Goal: Transaction & Acquisition: Book appointment/travel/reservation

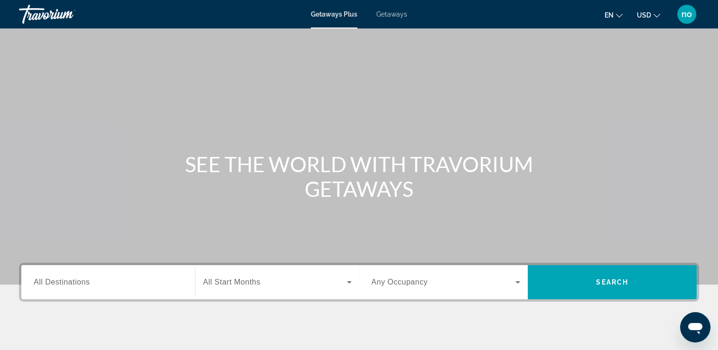
click at [287, 276] on div "Search widget" at bounding box center [277, 282] width 149 height 27
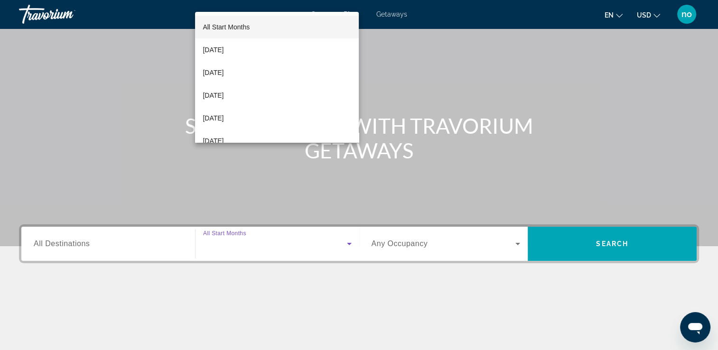
scroll to position [162, 0]
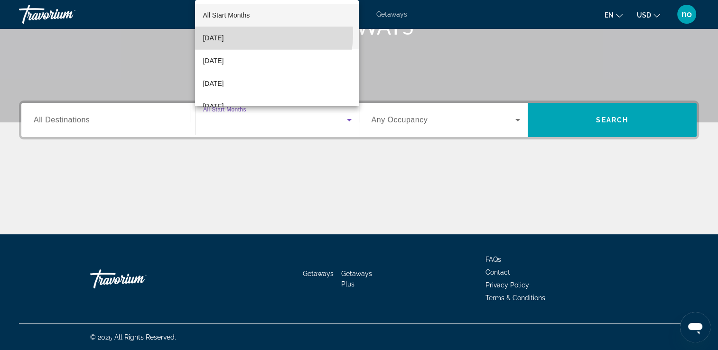
click at [224, 33] on span "October 2025" at bounding box center [213, 37] width 21 height 11
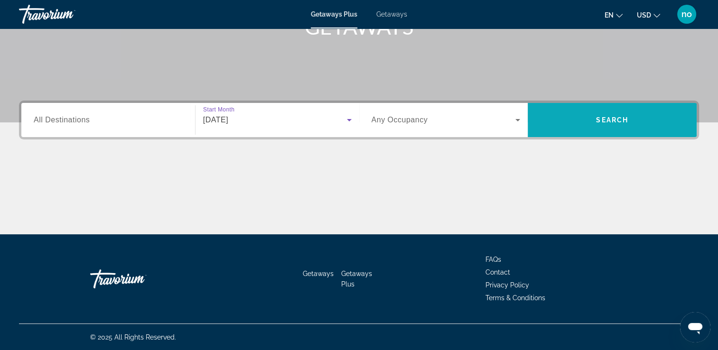
click at [590, 124] on span "Search" at bounding box center [612, 120] width 169 height 23
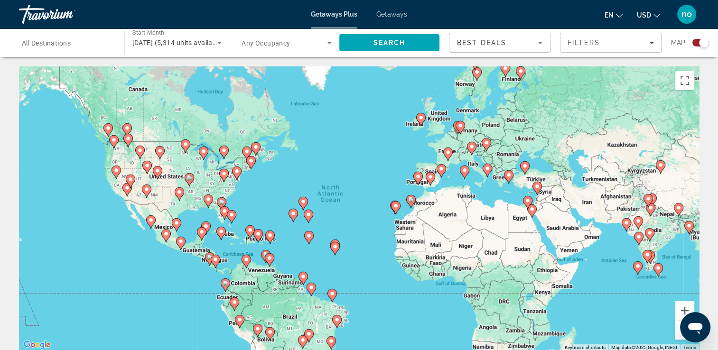
click at [403, 17] on span "Getaways" at bounding box center [391, 14] width 31 height 8
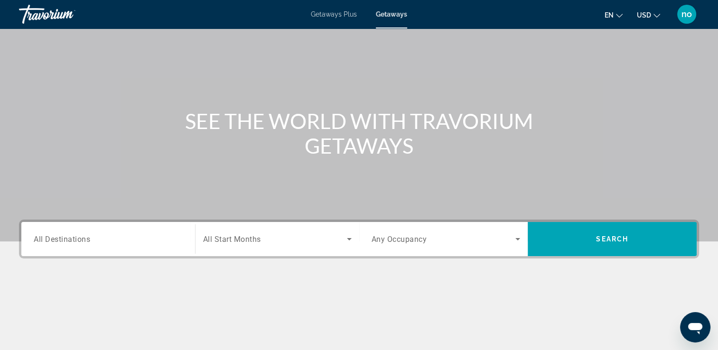
scroll to position [95, 0]
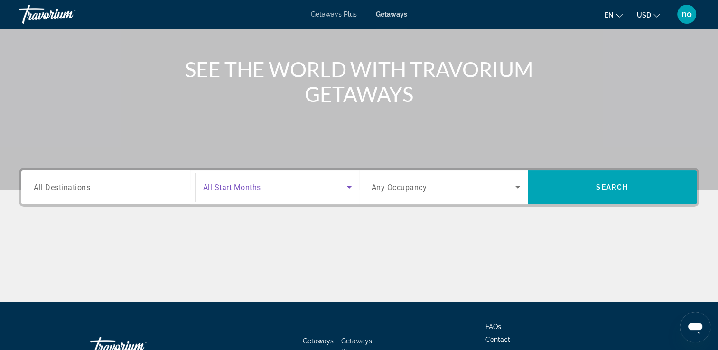
click at [347, 187] on icon "Search widget" at bounding box center [349, 188] width 5 height 2
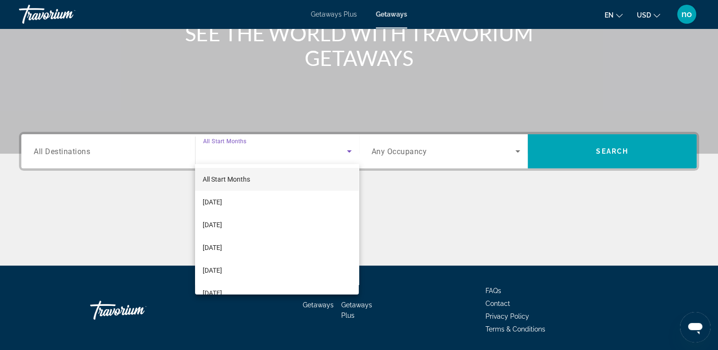
scroll to position [162, 0]
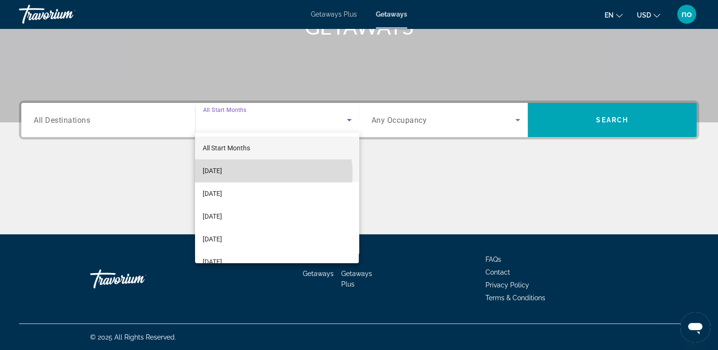
click at [260, 174] on mat-option "October 2025" at bounding box center [277, 171] width 164 height 23
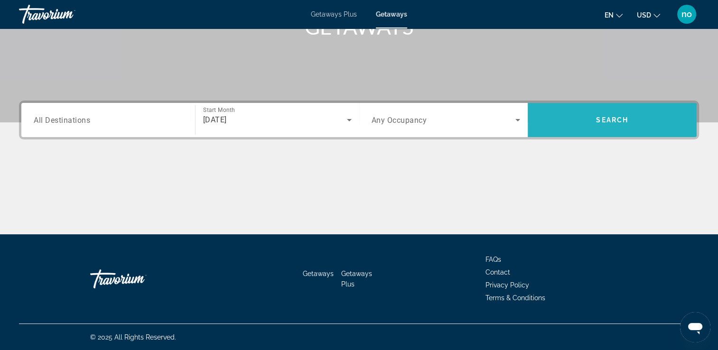
click at [623, 128] on span "Search" at bounding box center [612, 120] width 169 height 23
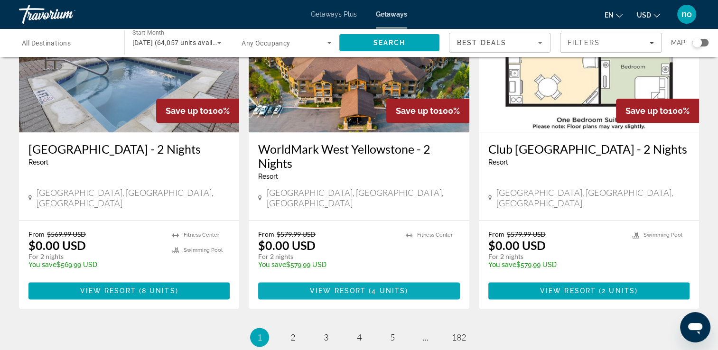
scroll to position [1139, 0]
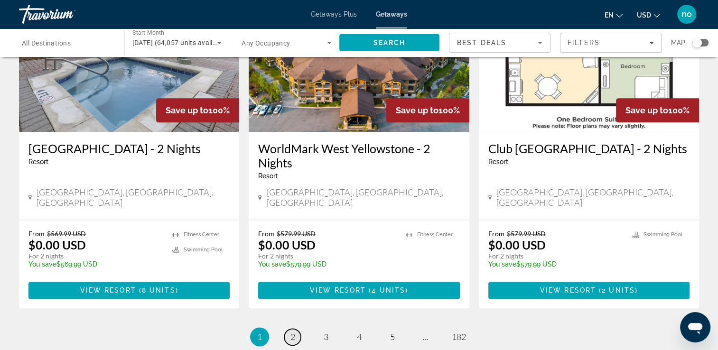
click at [291, 332] on span "2" at bounding box center [293, 337] width 5 height 10
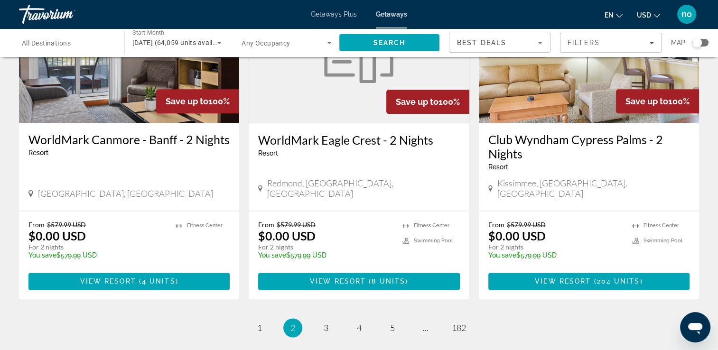
scroll to position [1234, 0]
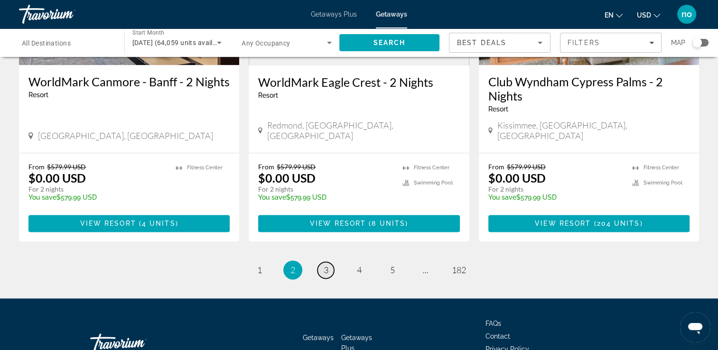
click at [322, 262] on link "page 3" at bounding box center [326, 270] width 17 height 17
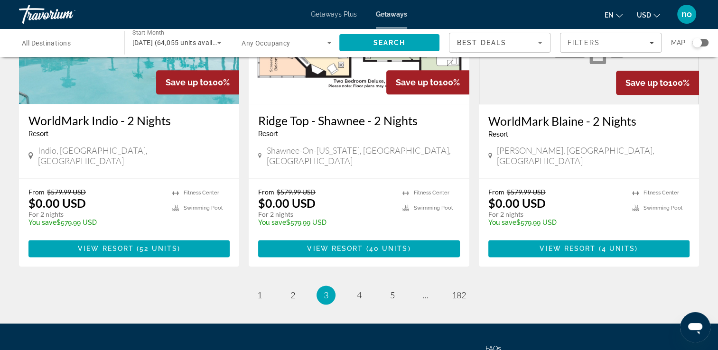
scroll to position [1187, 0]
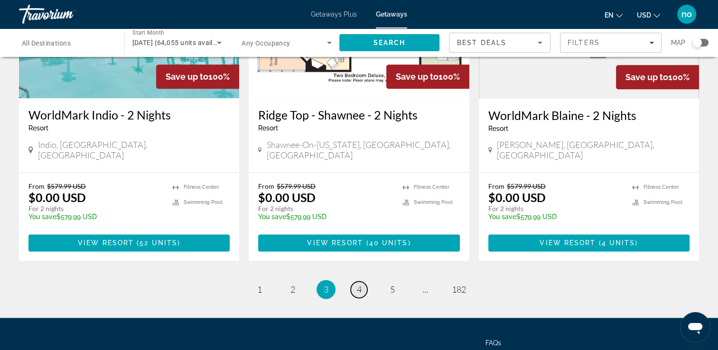
click at [363, 282] on link "page 4" at bounding box center [359, 290] width 17 height 17
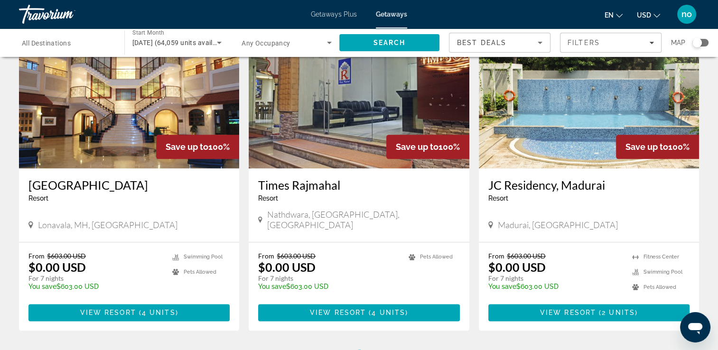
scroll to position [1199, 0]
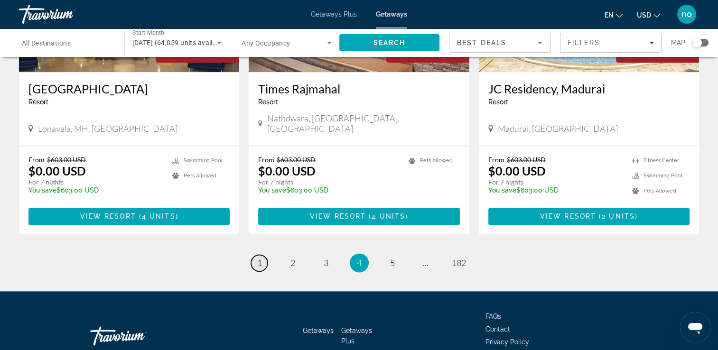
click at [258, 258] on span "1" at bounding box center [259, 263] width 5 height 10
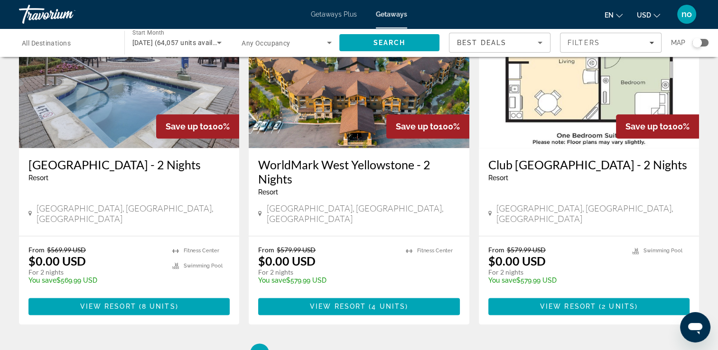
scroll to position [1187, 0]
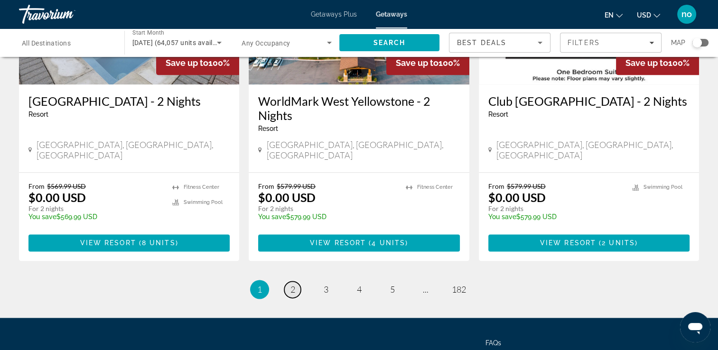
click at [292, 284] on span "2" at bounding box center [293, 289] width 5 height 10
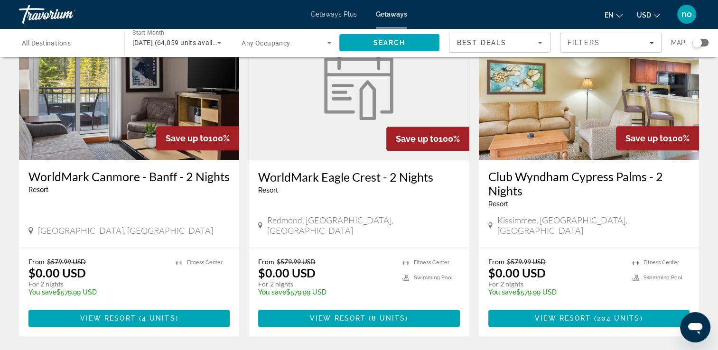
scroll to position [1234, 0]
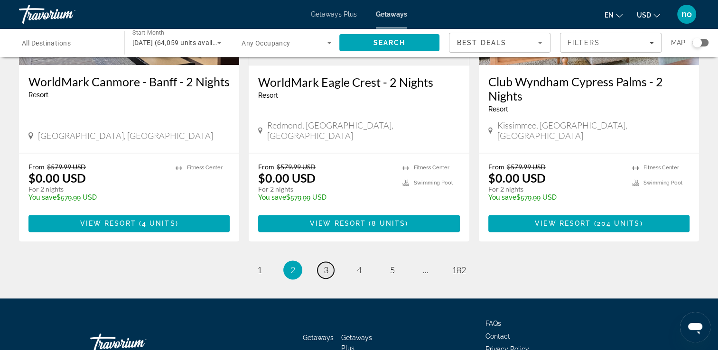
click at [328, 265] on span "3" at bounding box center [326, 270] width 5 height 10
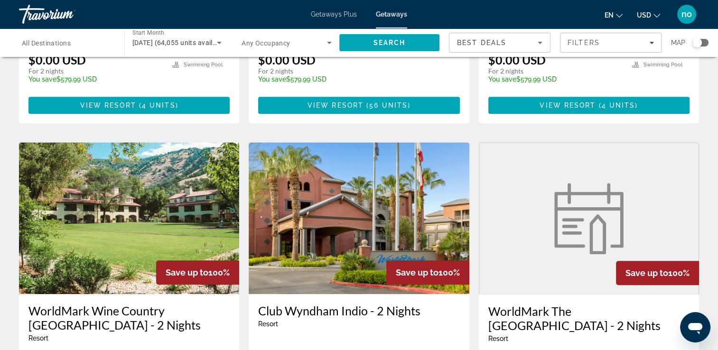
scroll to position [665, 0]
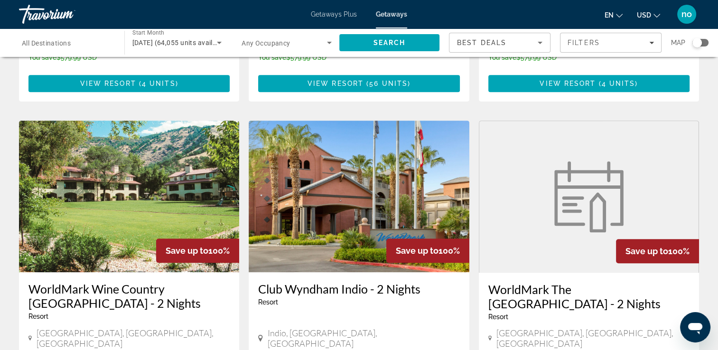
click at [202, 204] on img "Main content" at bounding box center [129, 197] width 220 height 152
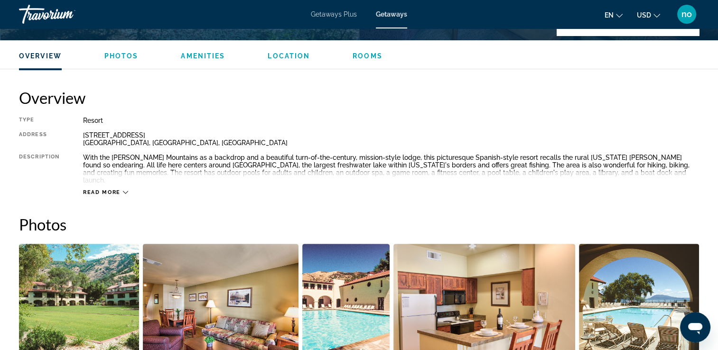
scroll to position [285, 0]
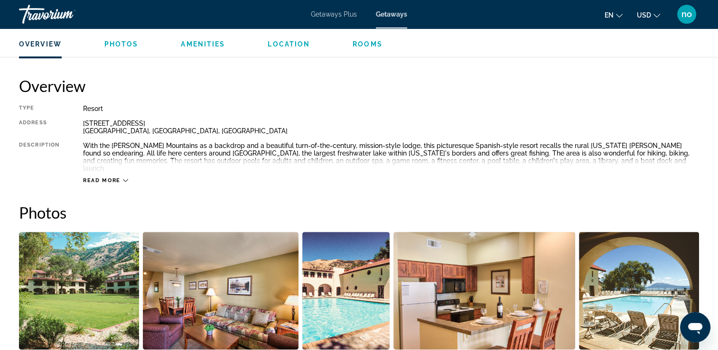
click at [111, 178] on span "Read more" at bounding box center [102, 181] width 38 height 6
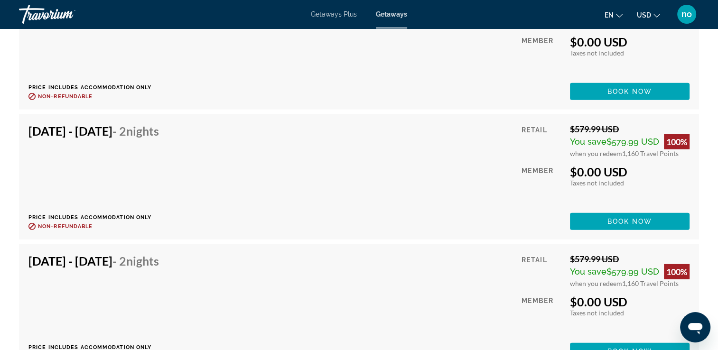
scroll to position [2468, 0]
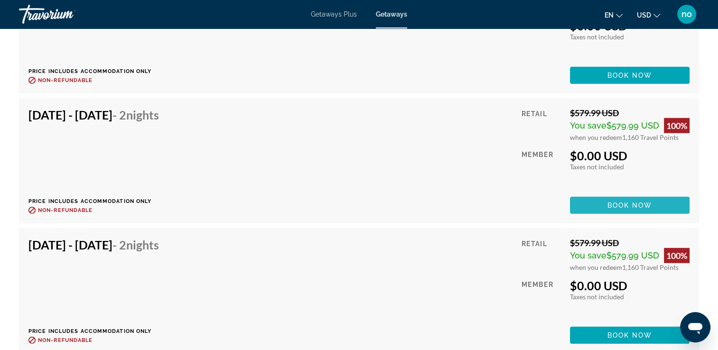
click at [632, 209] on span "Book now" at bounding box center [630, 206] width 45 height 8
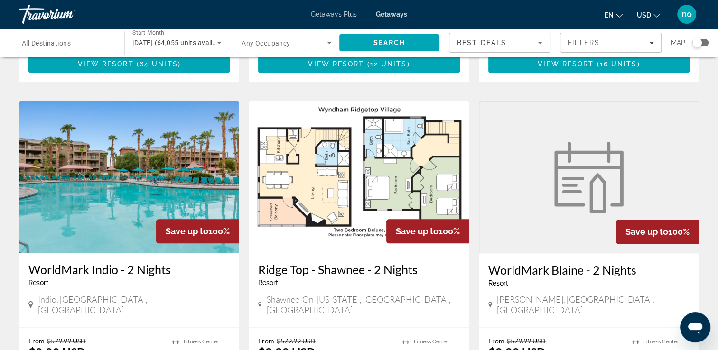
scroll to position [1139, 0]
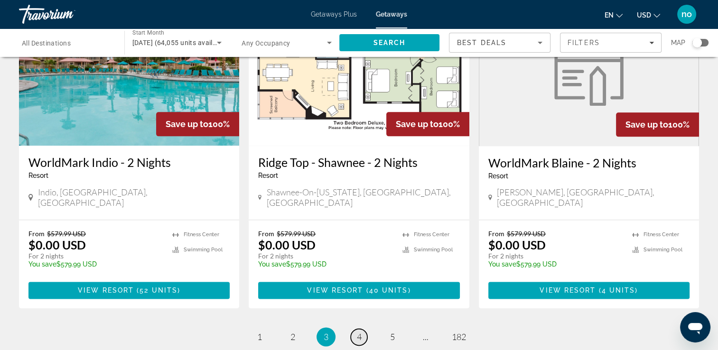
click at [361, 332] on span "4" at bounding box center [359, 337] width 5 height 10
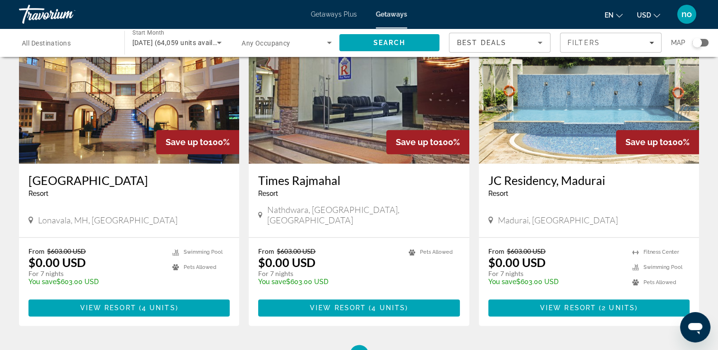
scroll to position [1044, 0]
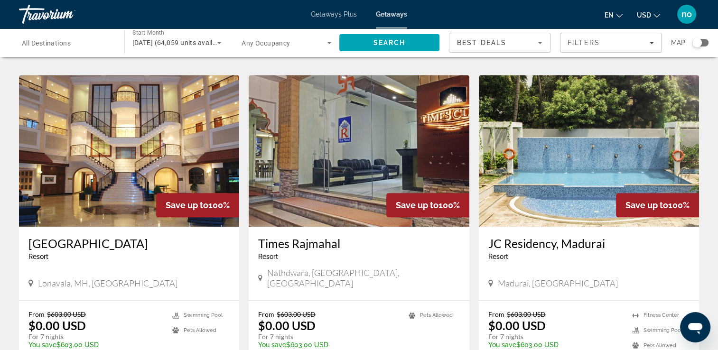
click at [78, 43] on input "Destination All Destinations" at bounding box center [67, 43] width 90 height 11
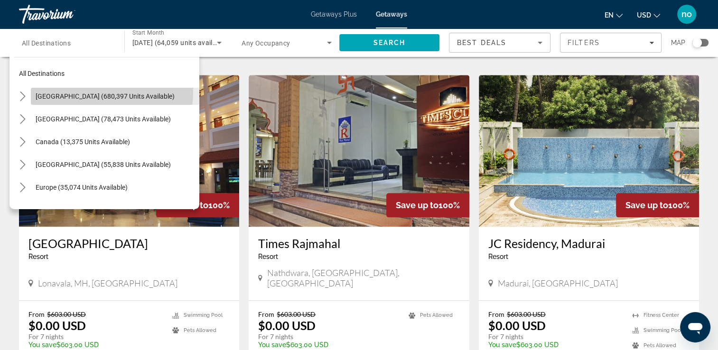
click at [87, 92] on span "Select destination: United States (680,397 units available)" at bounding box center [115, 96] width 169 height 23
type input "**********"
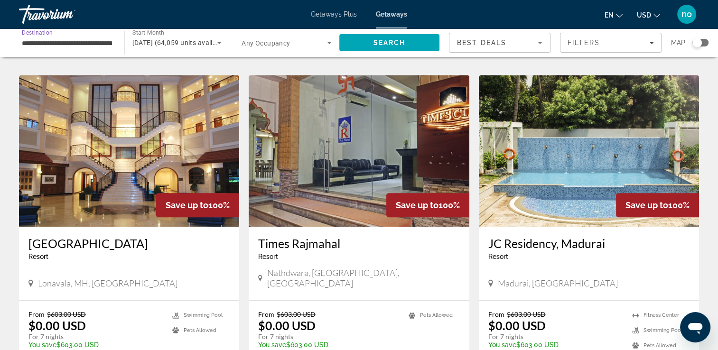
scroll to position [1092, 0]
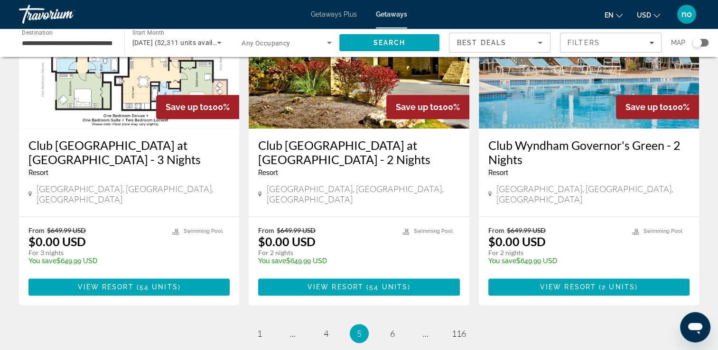
scroll to position [1187, 0]
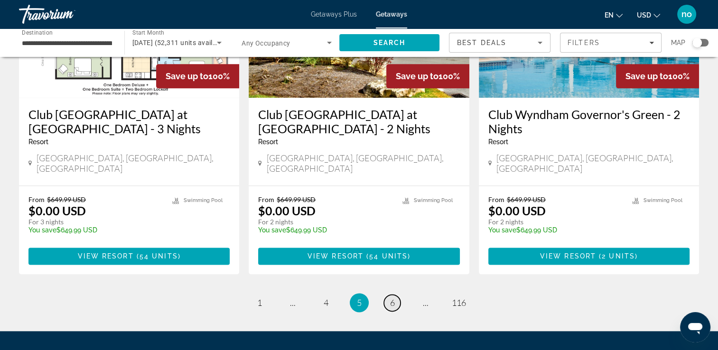
click at [388, 295] on link "page 6" at bounding box center [392, 303] width 17 height 17
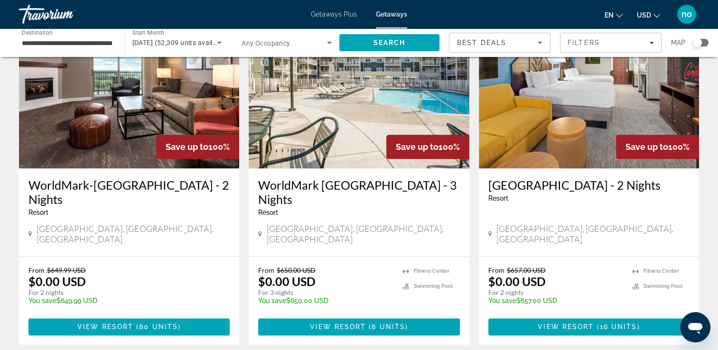
scroll to position [1139, 0]
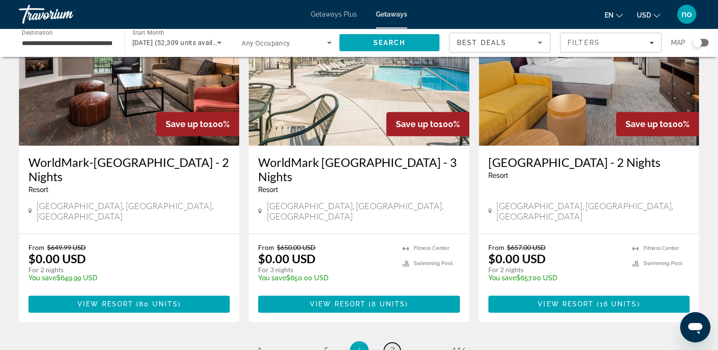
click at [393, 346] on span "7" at bounding box center [392, 351] width 5 height 10
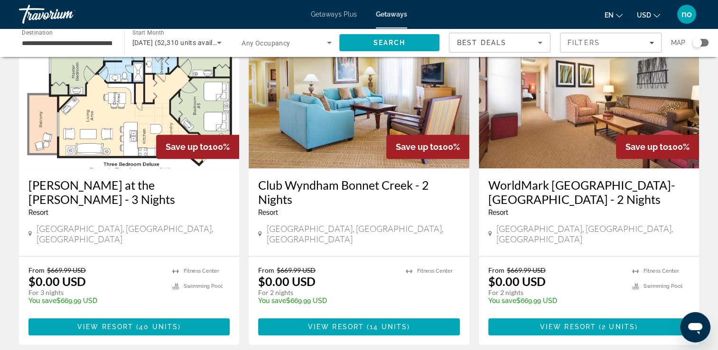
scroll to position [427, 0]
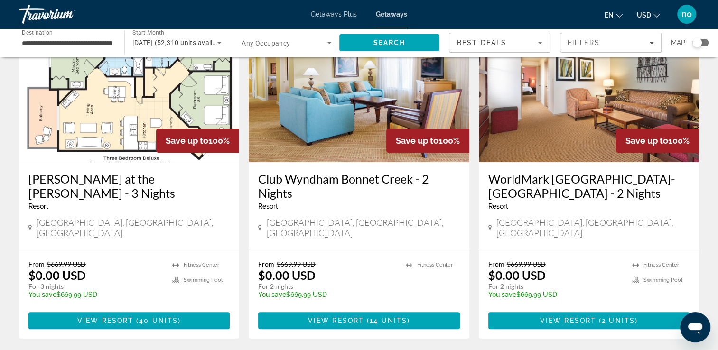
click at [539, 172] on h3 "WorldMark Phoenix-South Mountain Preserve - 2 Nights" at bounding box center [588, 186] width 201 height 28
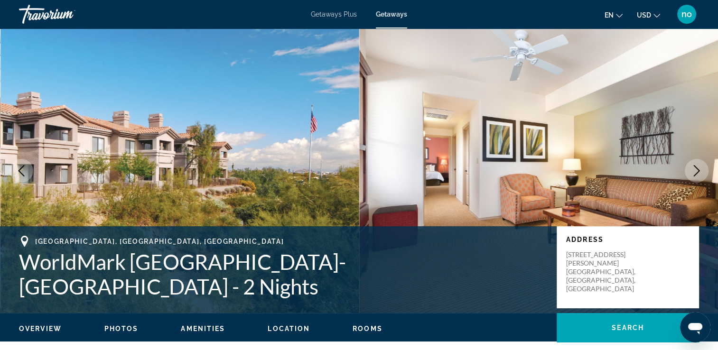
click at [696, 166] on icon "Next image" at bounding box center [696, 170] width 11 height 11
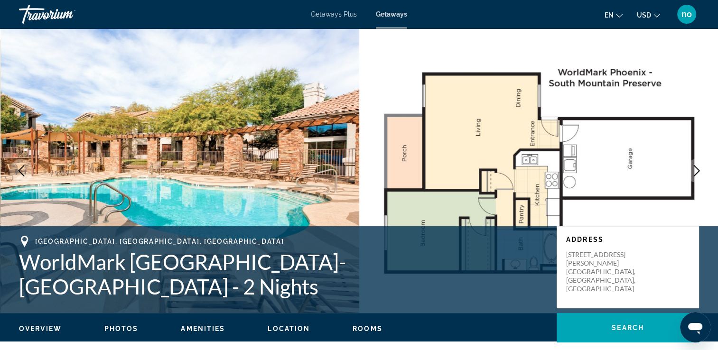
click at [700, 172] on icon "Next image" at bounding box center [696, 170] width 11 height 11
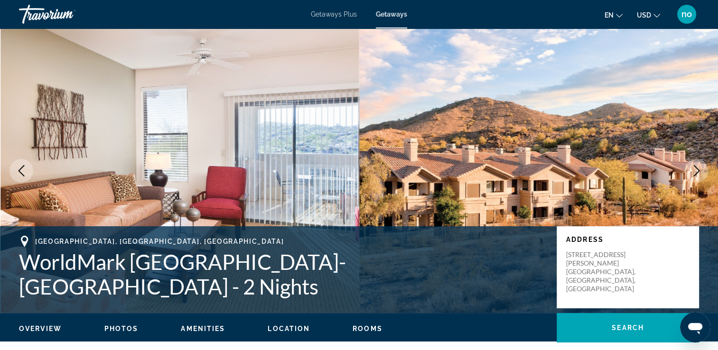
click at [699, 172] on icon "Next image" at bounding box center [696, 170] width 11 height 11
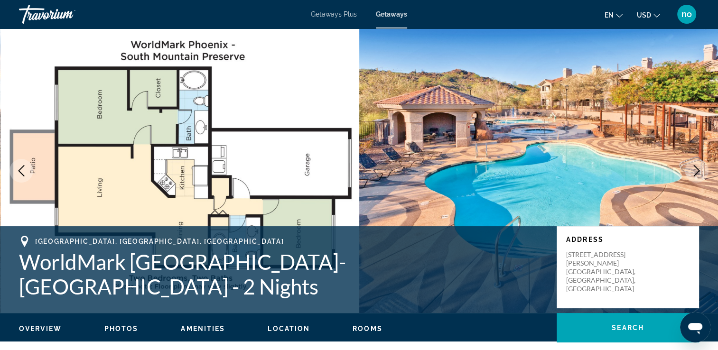
click at [699, 172] on icon "Next image" at bounding box center [696, 170] width 11 height 11
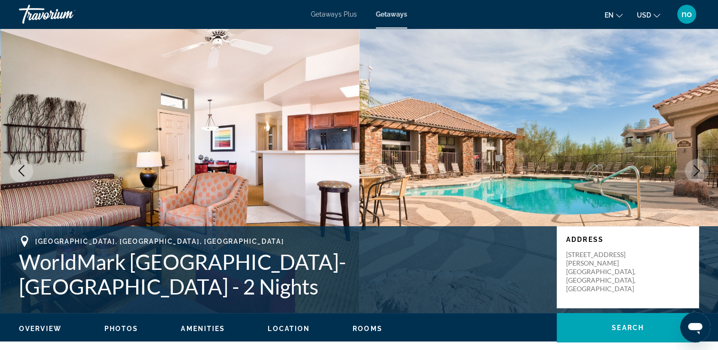
click at [699, 172] on icon "Next image" at bounding box center [696, 170] width 11 height 11
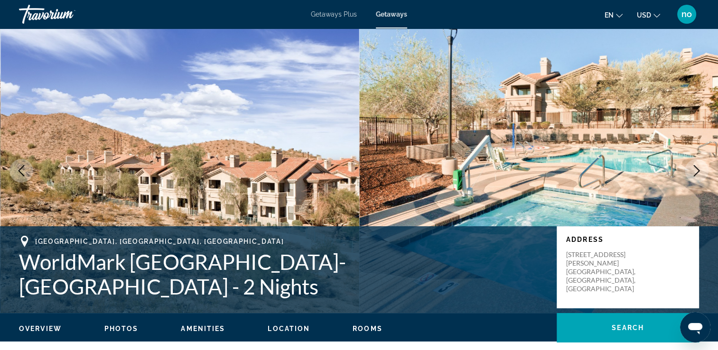
click at [699, 172] on icon "Next image" at bounding box center [696, 170] width 11 height 11
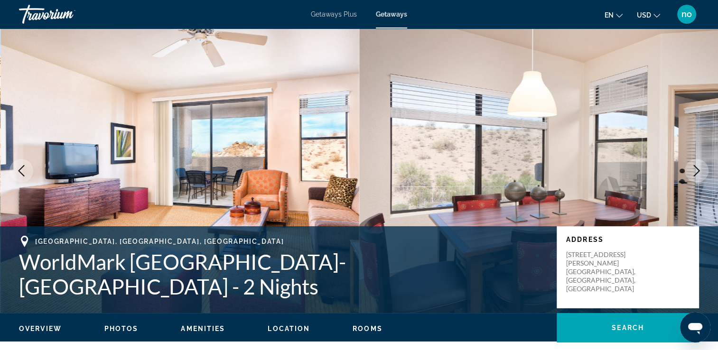
click at [699, 172] on icon "Next image" at bounding box center [696, 170] width 11 height 11
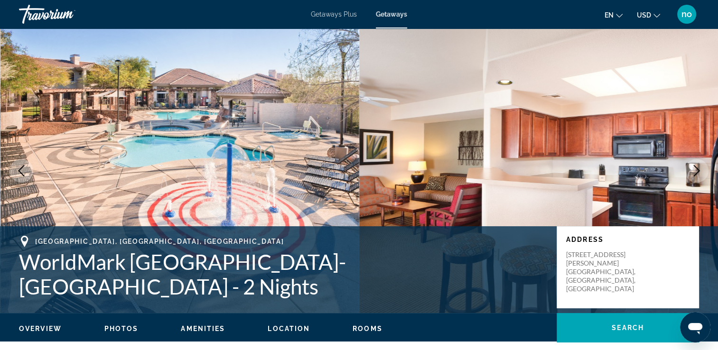
click at [699, 172] on icon "Next image" at bounding box center [696, 170] width 11 height 11
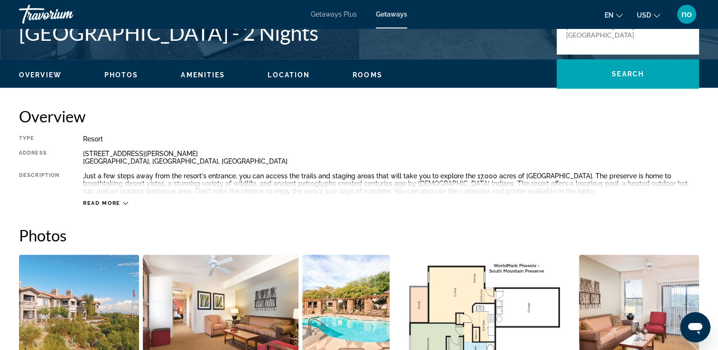
scroll to position [285, 0]
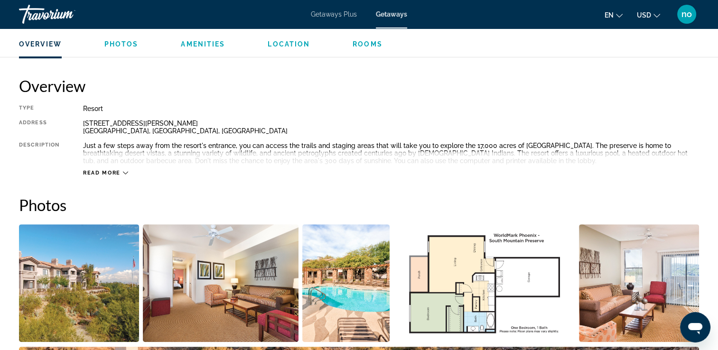
click at [116, 175] on span "Read more" at bounding box center [102, 173] width 38 height 6
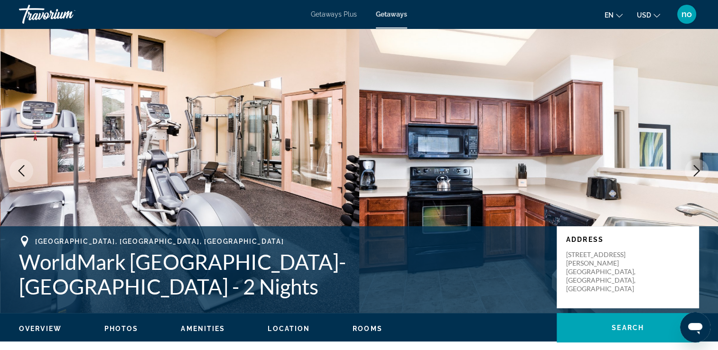
scroll to position [0, 0]
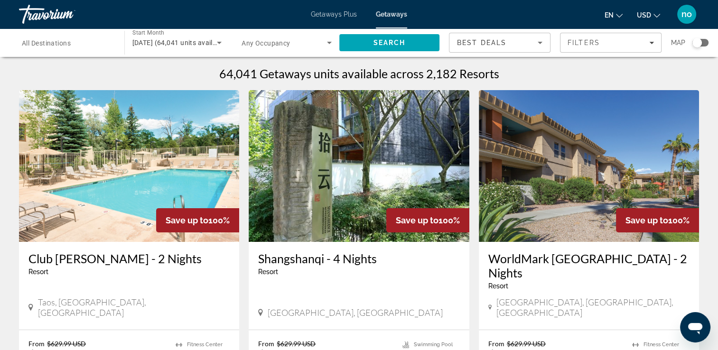
click at [37, 42] on span "All Destinations" at bounding box center [46, 43] width 49 height 8
click at [37, 42] on input "Destination All Destinations" at bounding box center [67, 43] width 90 height 11
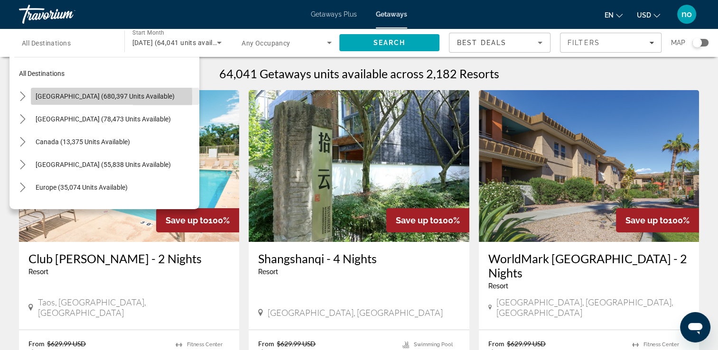
click at [42, 97] on span "United States (680,397 units available)" at bounding box center [105, 97] width 139 height 8
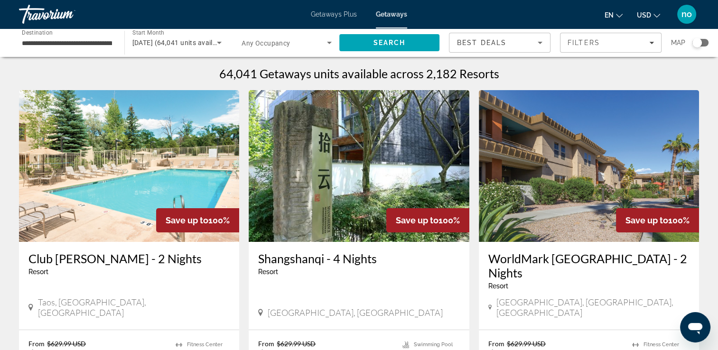
click at [31, 36] on span "Destination" at bounding box center [37, 32] width 31 height 7
click at [31, 38] on input "**********" at bounding box center [67, 43] width 90 height 11
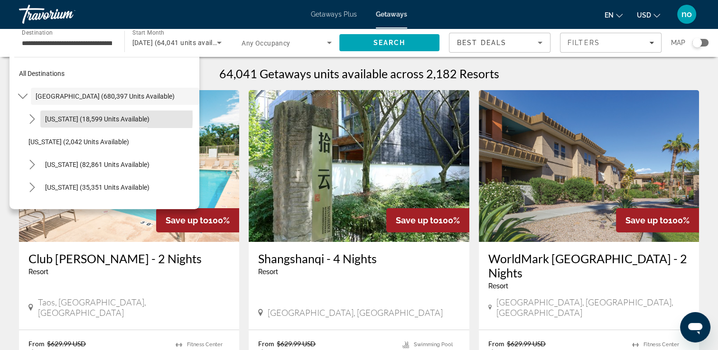
click at [49, 117] on span "Arizona (18,599 units available)" at bounding box center [97, 119] width 104 height 8
type input "**********"
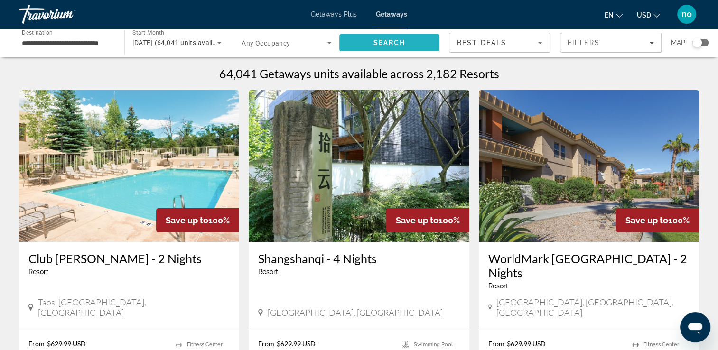
click at [375, 37] on span "Search" at bounding box center [389, 42] width 101 height 23
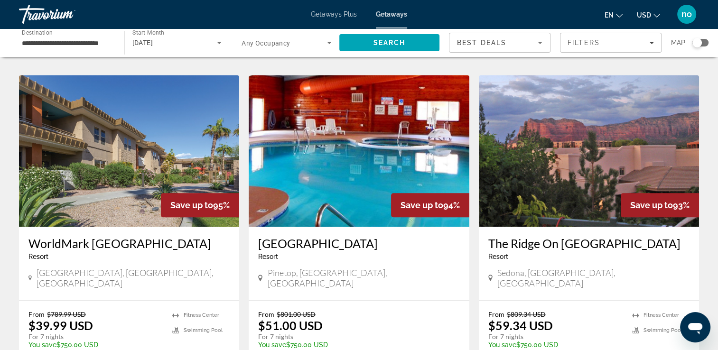
scroll to position [1092, 0]
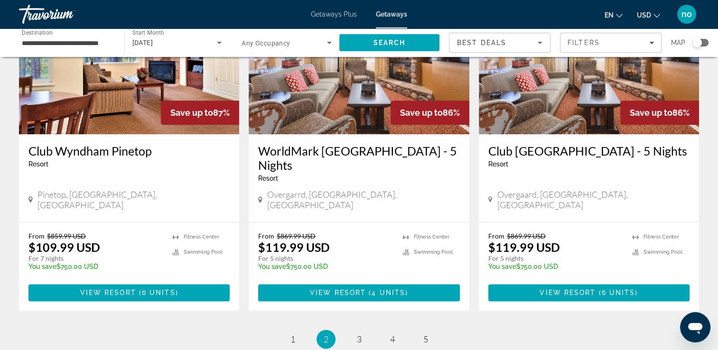
scroll to position [1139, 0]
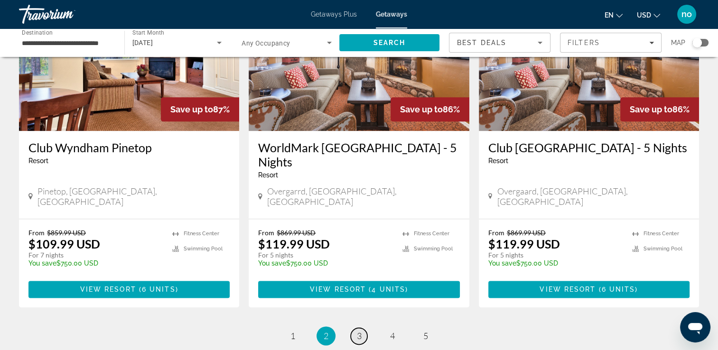
click at [358, 331] on span "3" at bounding box center [359, 336] width 5 height 10
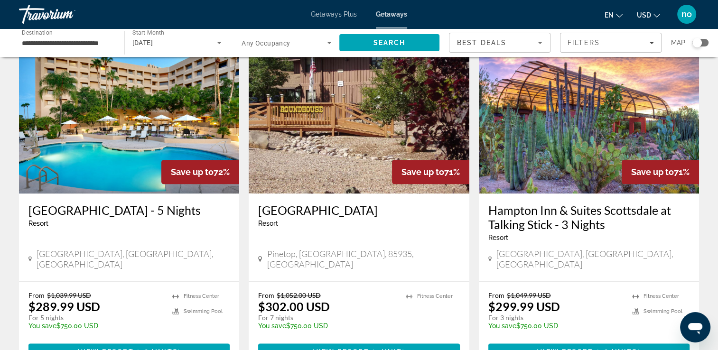
scroll to position [1092, 0]
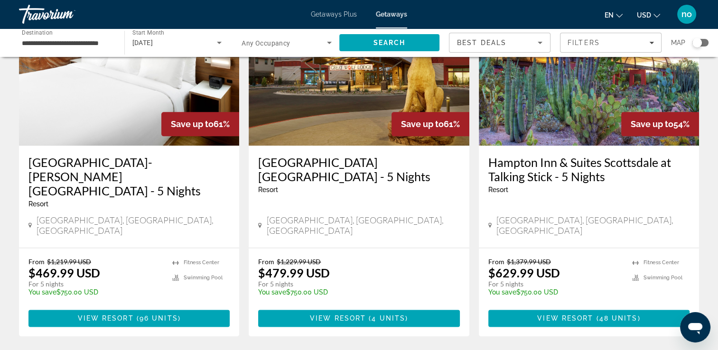
scroll to position [1139, 0]
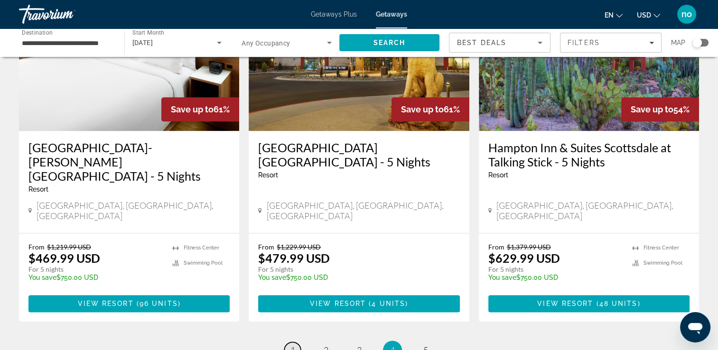
click at [298, 342] on link "page 1" at bounding box center [292, 350] width 17 height 17
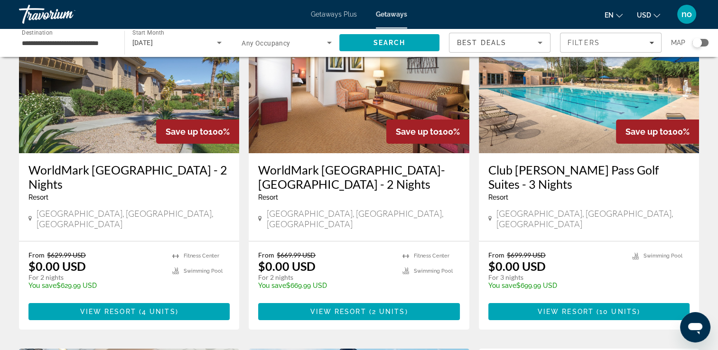
scroll to position [95, 0]
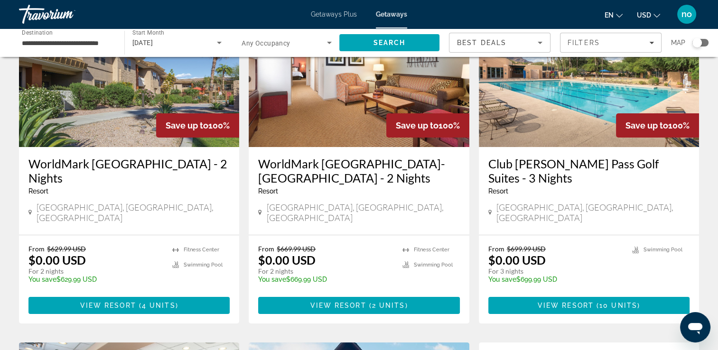
click at [93, 108] on img "Main content" at bounding box center [129, 71] width 220 height 152
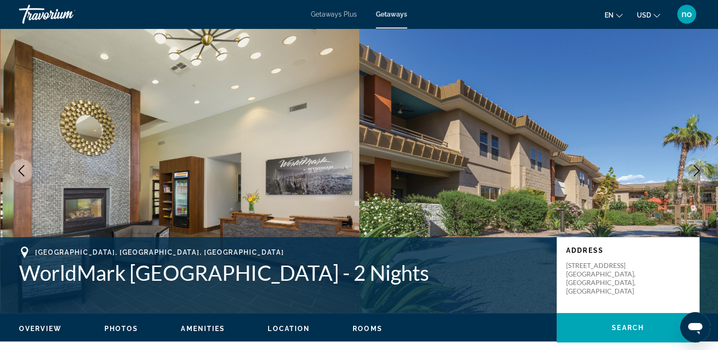
click at [25, 173] on icon "Previous image" at bounding box center [21, 170] width 11 height 11
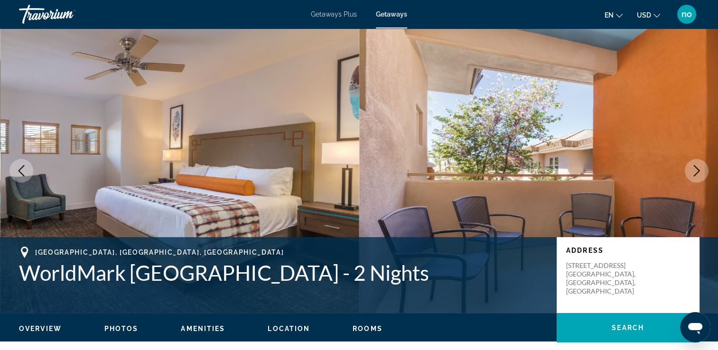
click at [25, 173] on icon "Previous image" at bounding box center [21, 170] width 11 height 11
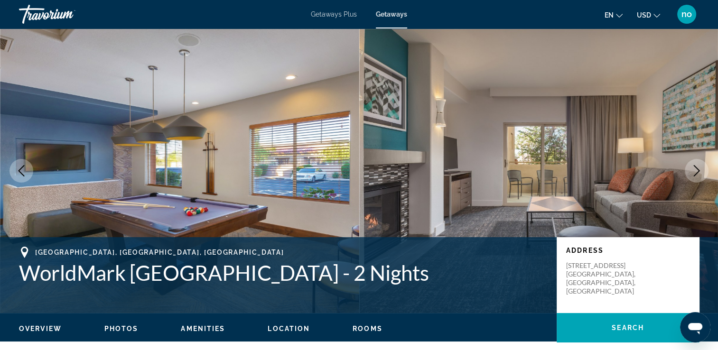
click at [25, 173] on icon "Previous image" at bounding box center [21, 170] width 11 height 11
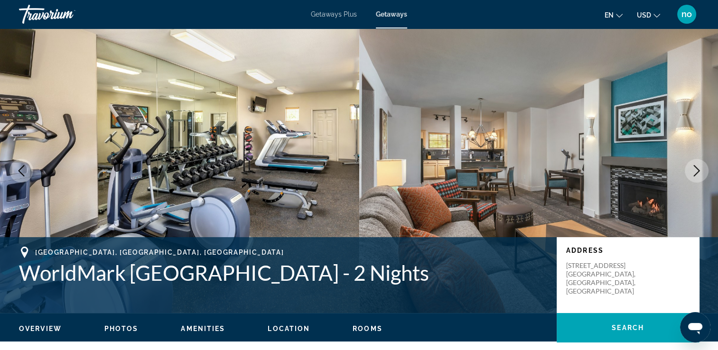
click at [25, 173] on icon "Previous image" at bounding box center [21, 170] width 11 height 11
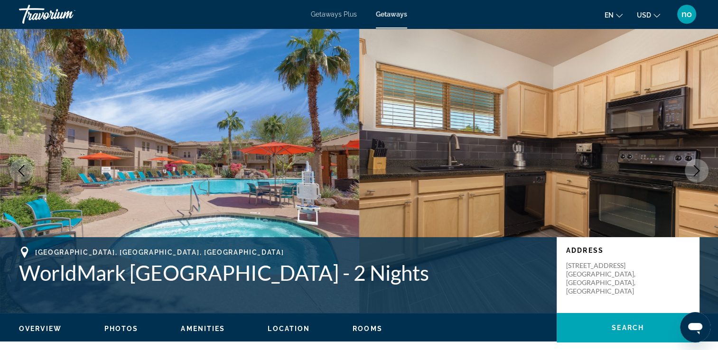
click at [25, 173] on icon "Previous image" at bounding box center [21, 170] width 11 height 11
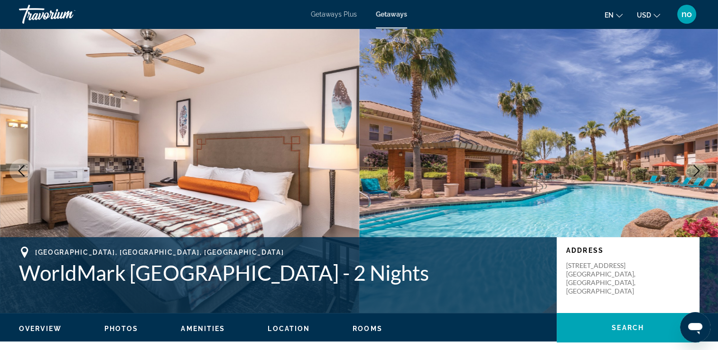
click at [25, 173] on icon "Previous image" at bounding box center [21, 170] width 11 height 11
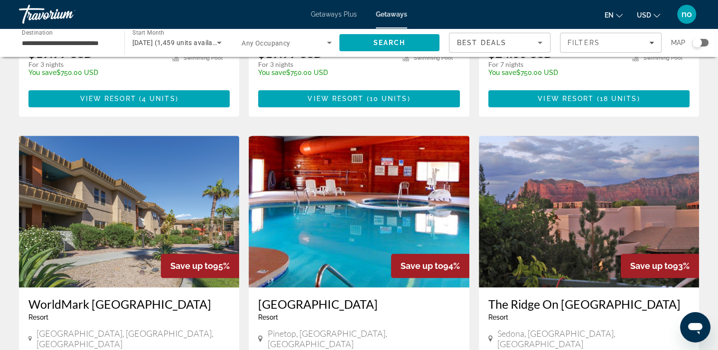
scroll to position [1044, 0]
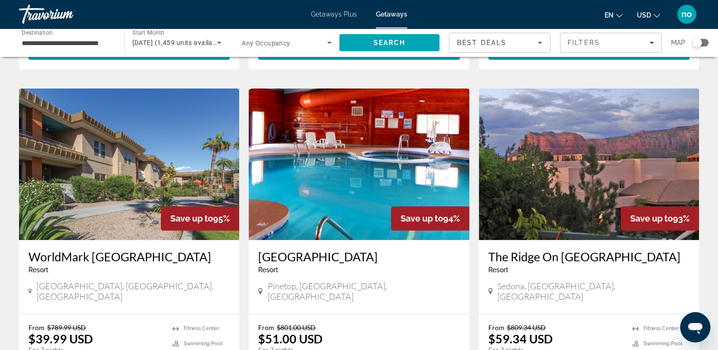
click at [628, 107] on img "Main content" at bounding box center [589, 164] width 220 height 152
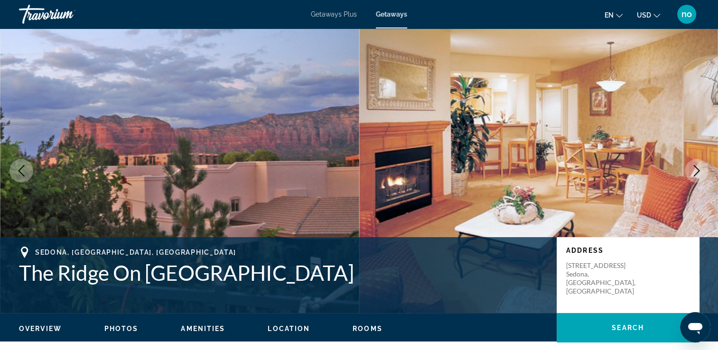
click at [704, 169] on button "Next image" at bounding box center [697, 171] width 24 height 24
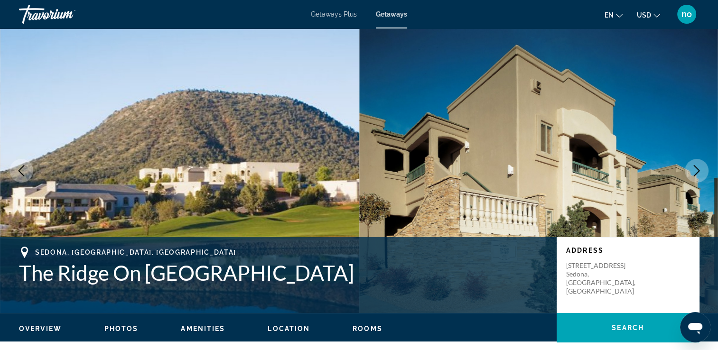
click at [704, 169] on button "Next image" at bounding box center [697, 171] width 24 height 24
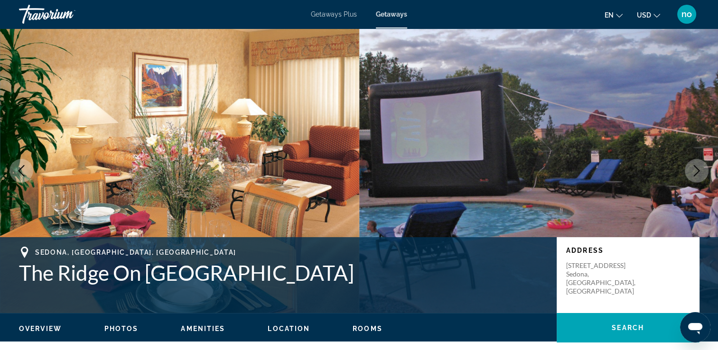
click at [704, 169] on button "Next image" at bounding box center [697, 171] width 24 height 24
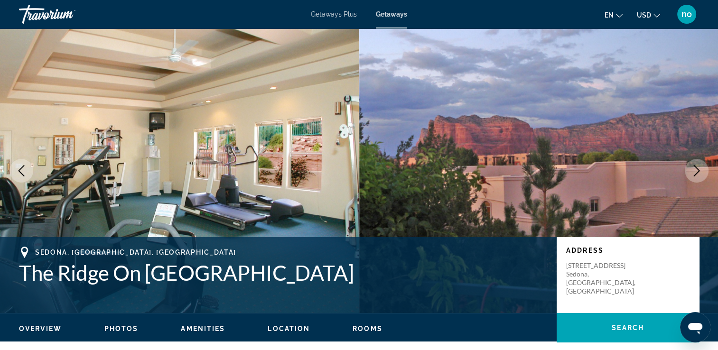
click at [704, 169] on button "Next image" at bounding box center [697, 171] width 24 height 24
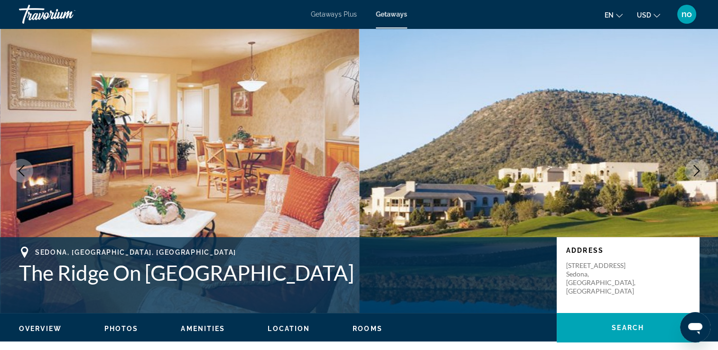
click at [704, 169] on button "Next image" at bounding box center [697, 171] width 24 height 24
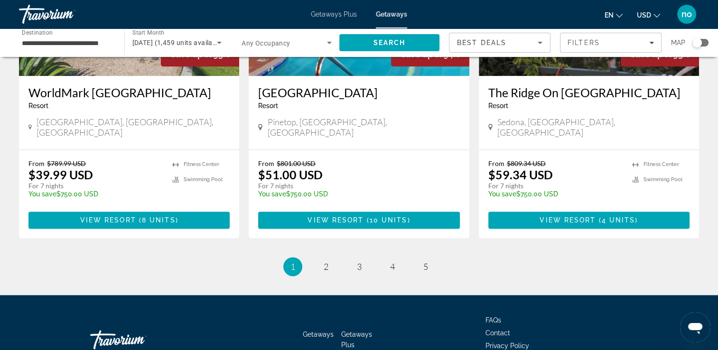
scroll to position [1213, 0]
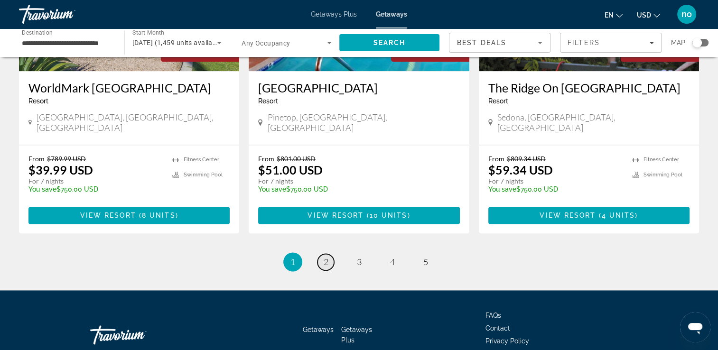
click at [326, 257] on span "2" at bounding box center [326, 262] width 5 height 10
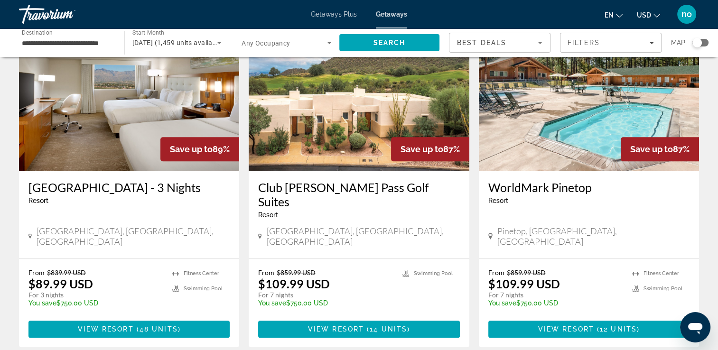
scroll to position [712, 0]
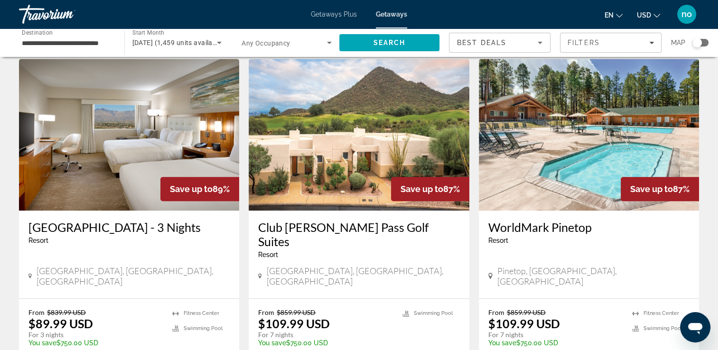
click at [18, 38] on div "**********" at bounding box center [66, 42] width 105 height 27
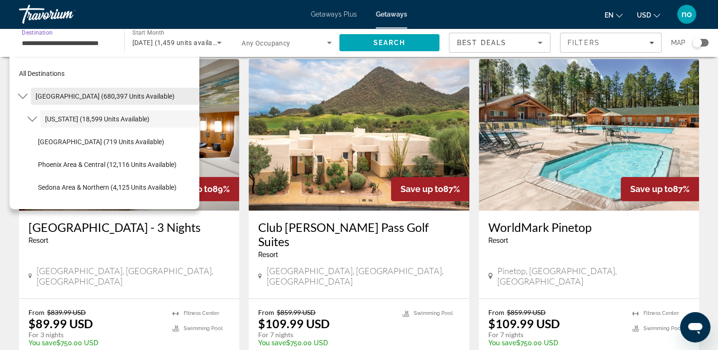
scroll to position [0, 0]
click at [34, 94] on span "Select destination: United States (680,397 units available)" at bounding box center [115, 96] width 169 height 23
type input "**********"
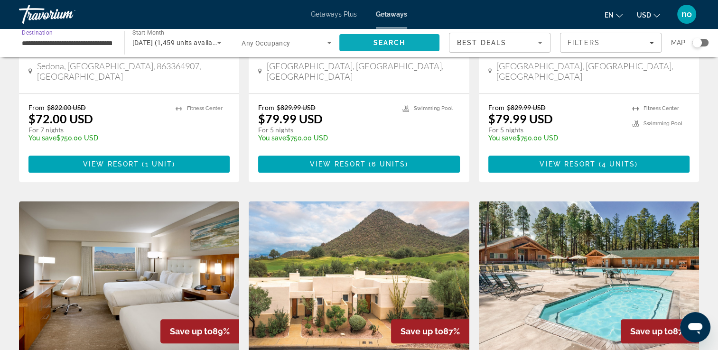
click at [368, 43] on span "Search" at bounding box center [389, 42] width 101 height 23
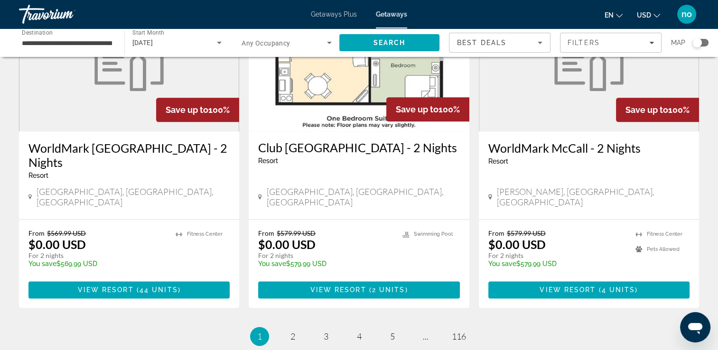
scroll to position [1234, 0]
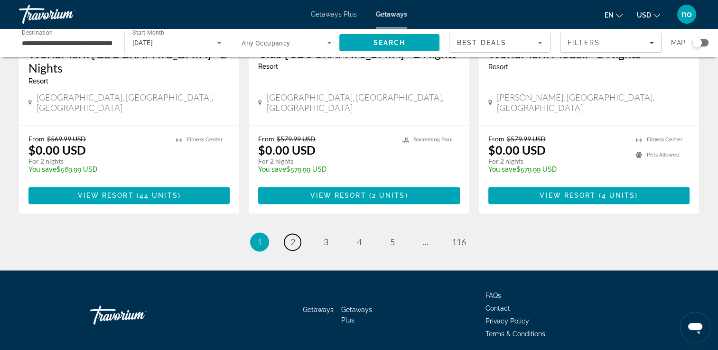
click at [300, 234] on link "page 2" at bounding box center [292, 242] width 17 height 17
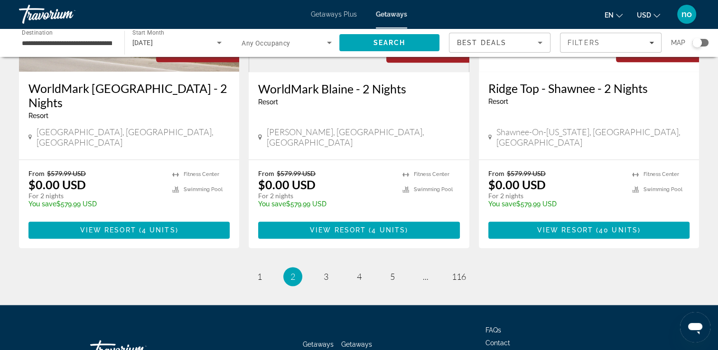
scroll to position [1228, 0]
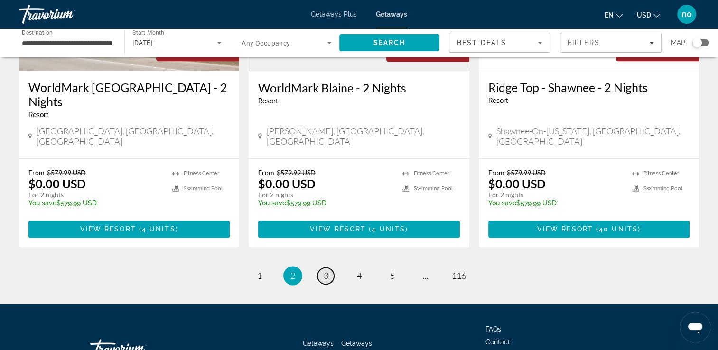
click at [328, 268] on link "page 3" at bounding box center [326, 276] width 17 height 17
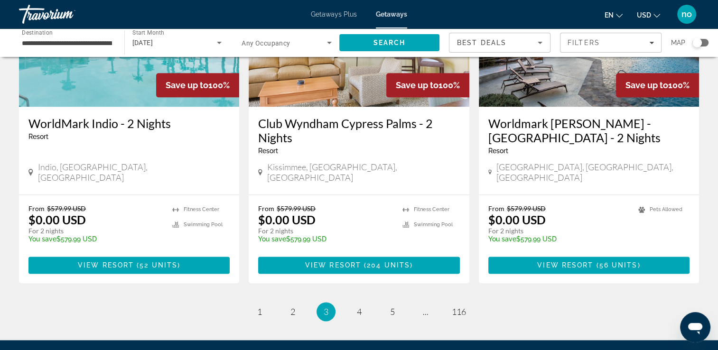
scroll to position [1228, 0]
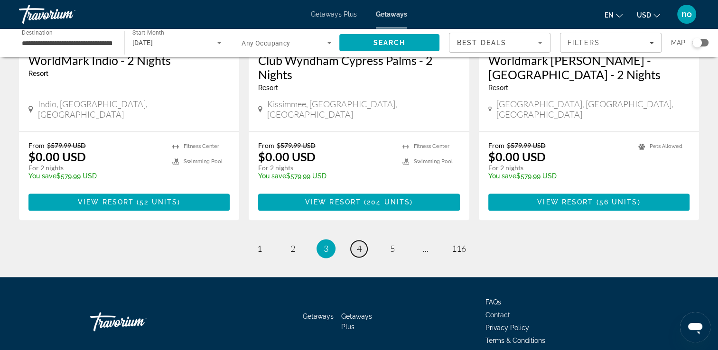
click at [361, 244] on span "4" at bounding box center [359, 249] width 5 height 10
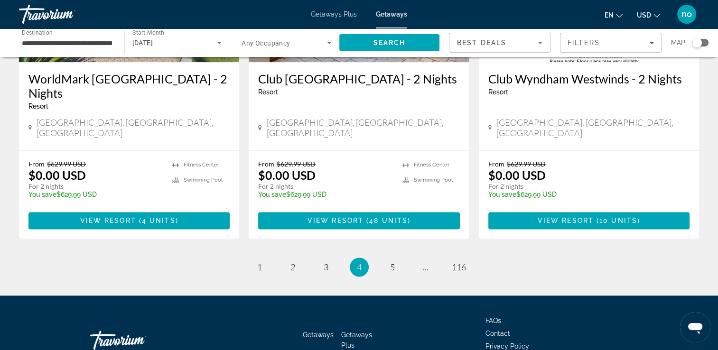
scroll to position [1228, 0]
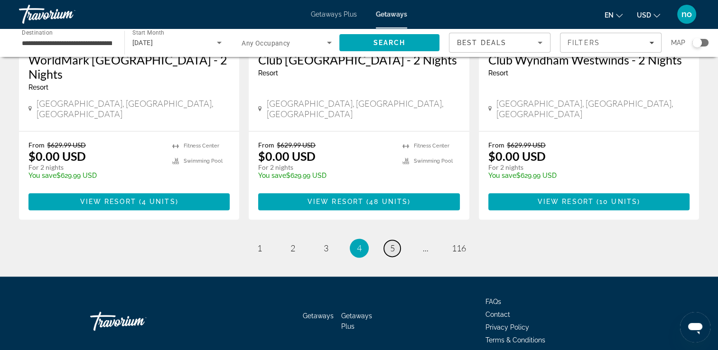
click at [390, 243] on span "5" at bounding box center [392, 248] width 5 height 10
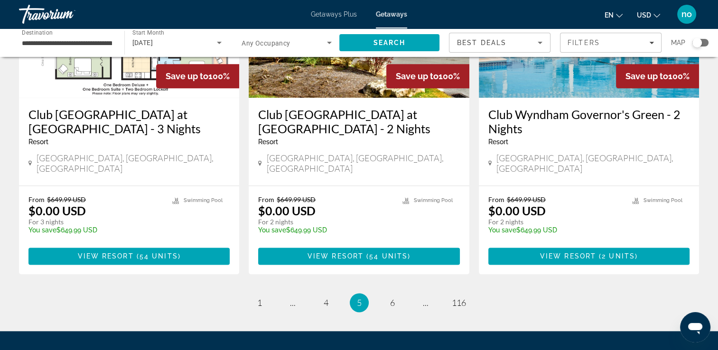
scroll to position [1234, 0]
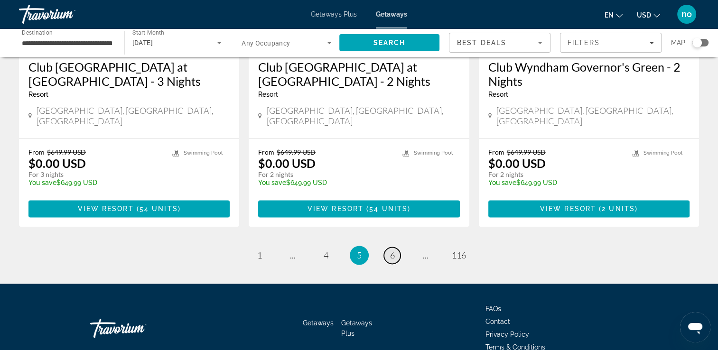
click at [398, 247] on link "page 6" at bounding box center [392, 255] width 17 height 17
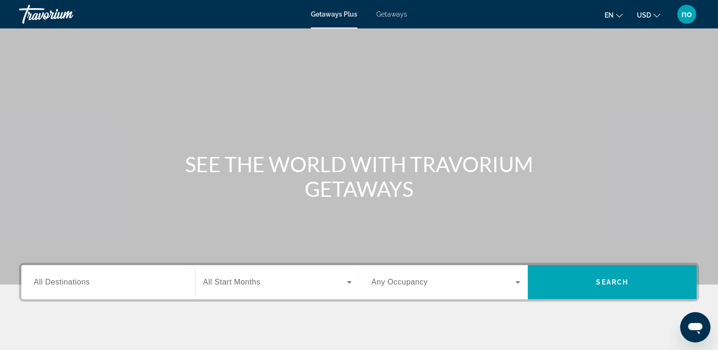
click at [166, 280] on input "Destination All Destinations" at bounding box center [108, 282] width 149 height 11
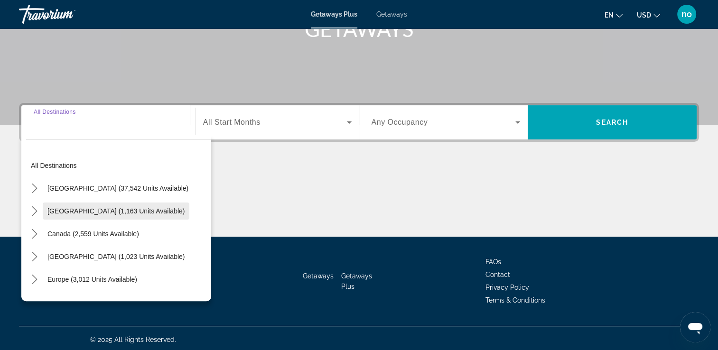
scroll to position [162, 0]
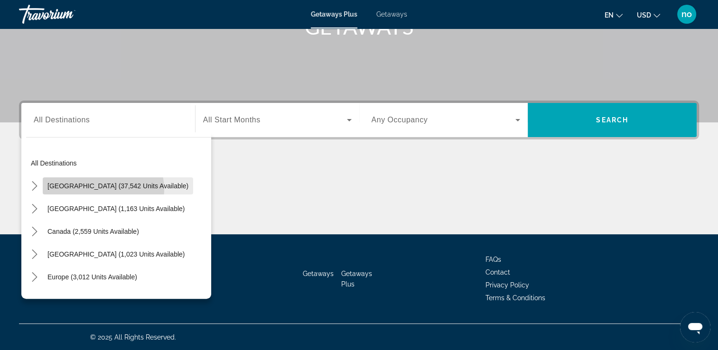
click at [98, 189] on span "Select destination: United States (37,542 units available)" at bounding box center [118, 186] width 150 height 23
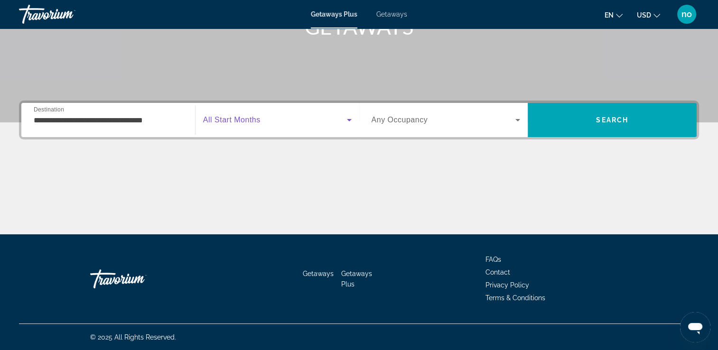
click at [321, 124] on span "Search widget" at bounding box center [275, 119] width 144 height 11
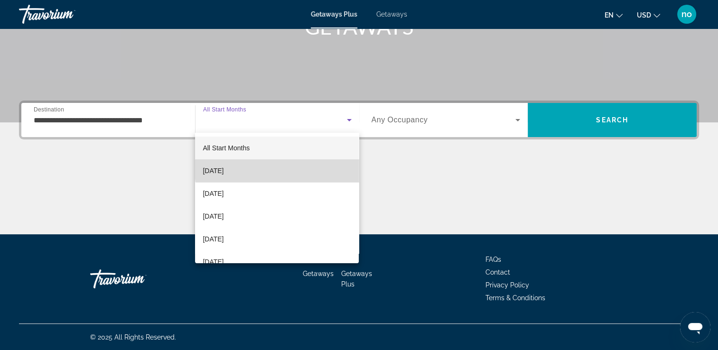
click at [291, 169] on mat-option "October 2025" at bounding box center [277, 171] width 164 height 23
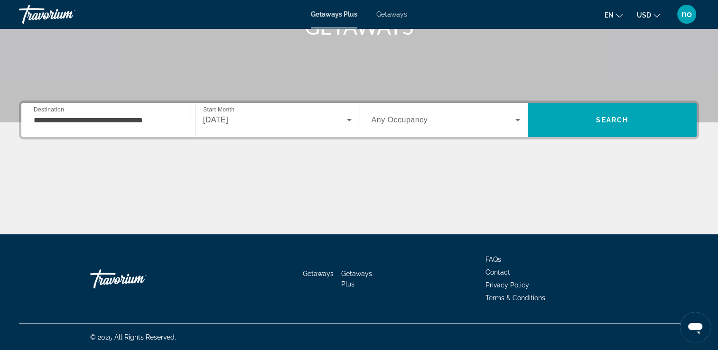
click at [72, 125] on div "**********" at bounding box center [108, 120] width 149 height 27
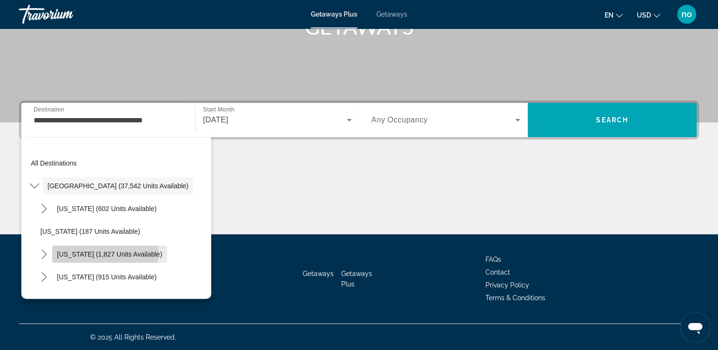
click at [82, 252] on span "California (1,827 units available)" at bounding box center [109, 255] width 105 height 8
type input "**********"
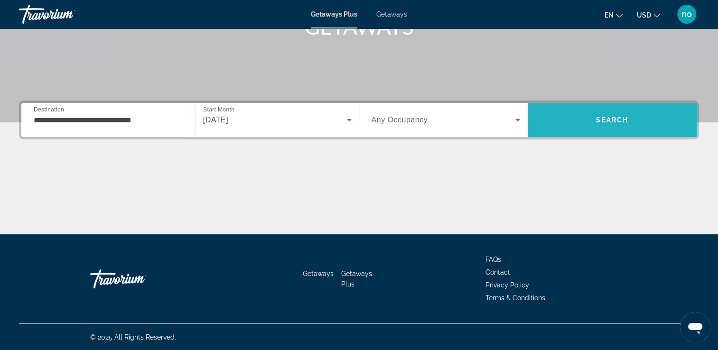
click at [604, 113] on span "Search" at bounding box center [612, 120] width 169 height 23
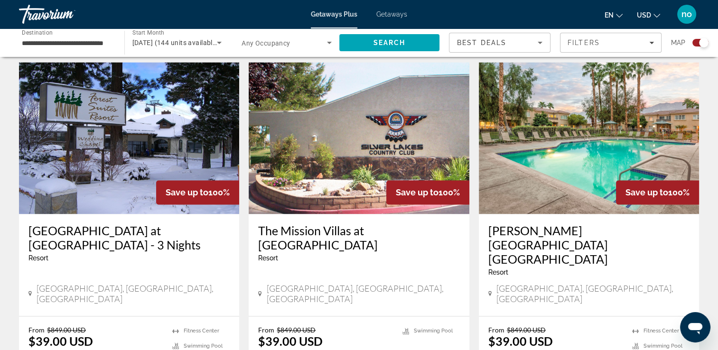
scroll to position [1472, 0]
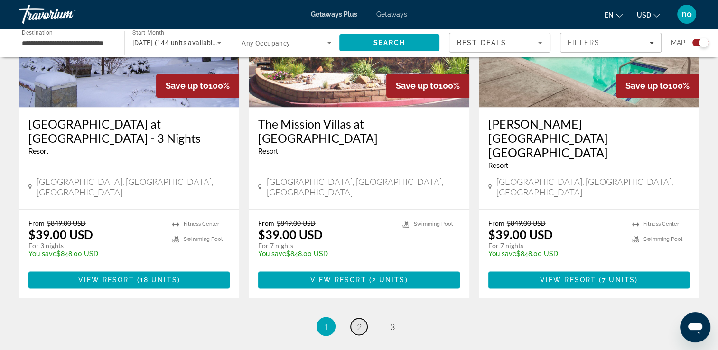
click at [361, 321] on span "2" at bounding box center [359, 326] width 5 height 10
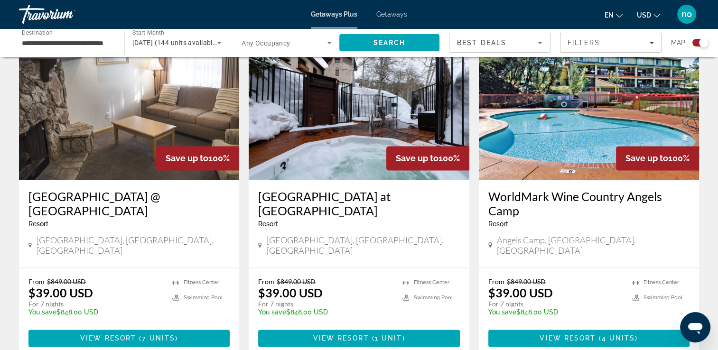
scroll to position [1508, 0]
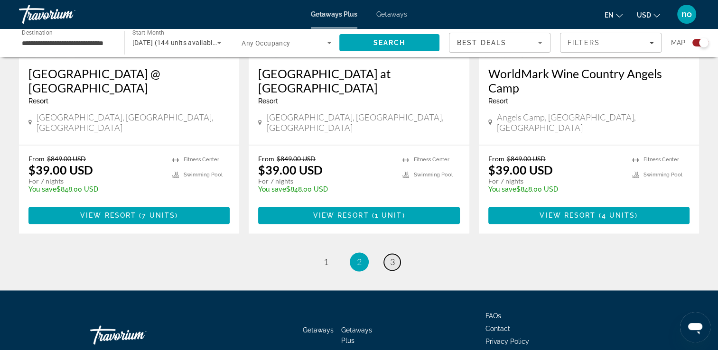
click at [393, 254] on link "page 3" at bounding box center [392, 262] width 17 height 17
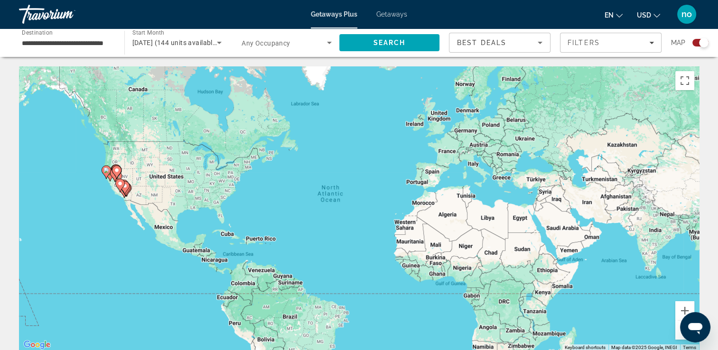
click at [399, 15] on span "Getaways" at bounding box center [391, 14] width 31 height 8
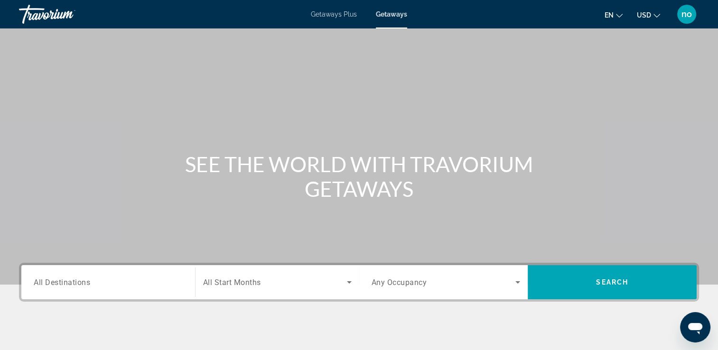
click at [92, 287] on input "Destination All Destinations" at bounding box center [108, 282] width 149 height 11
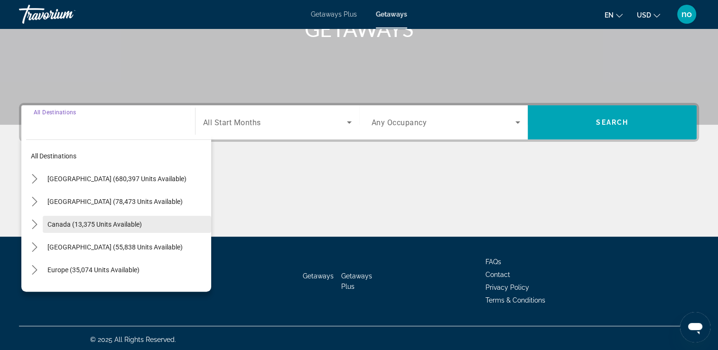
scroll to position [162, 0]
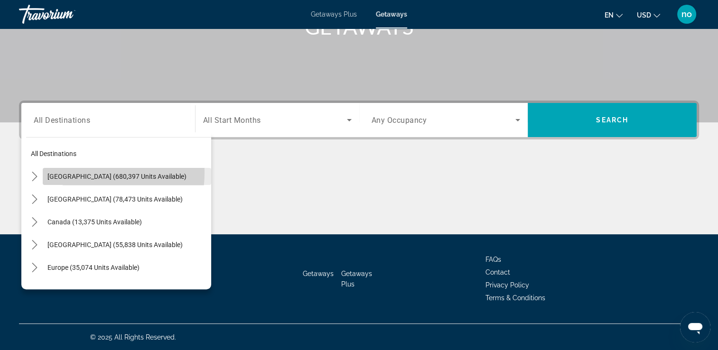
click at [73, 173] on span "United States (680,397 units available)" at bounding box center [116, 177] width 139 height 8
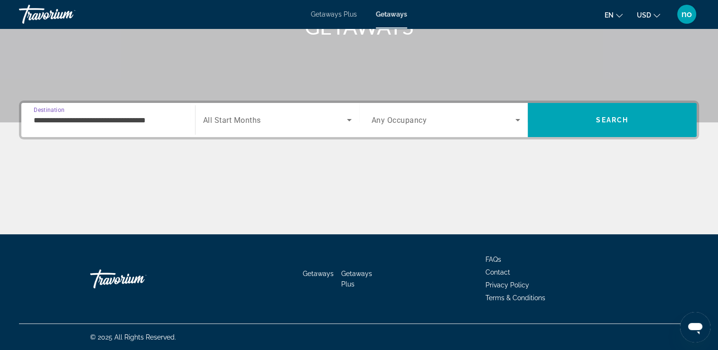
click at [237, 118] on span "All Start Months" at bounding box center [232, 120] width 58 height 9
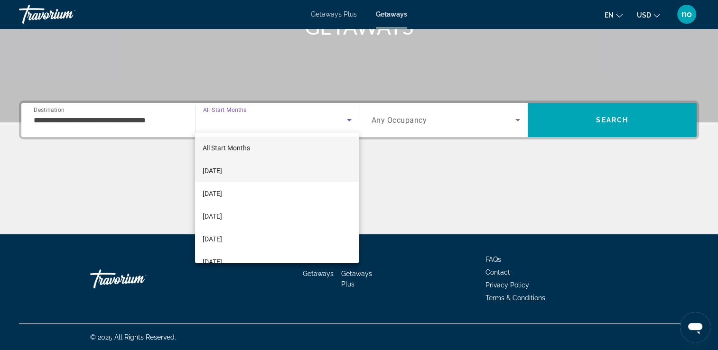
click at [243, 171] on mat-option "October 2025" at bounding box center [277, 171] width 164 height 23
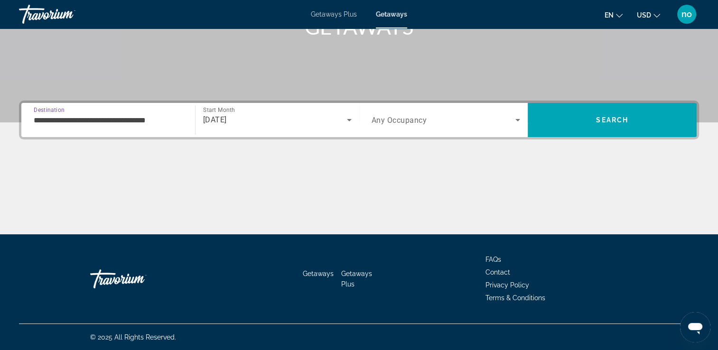
click at [56, 121] on input "**********" at bounding box center [108, 120] width 149 height 11
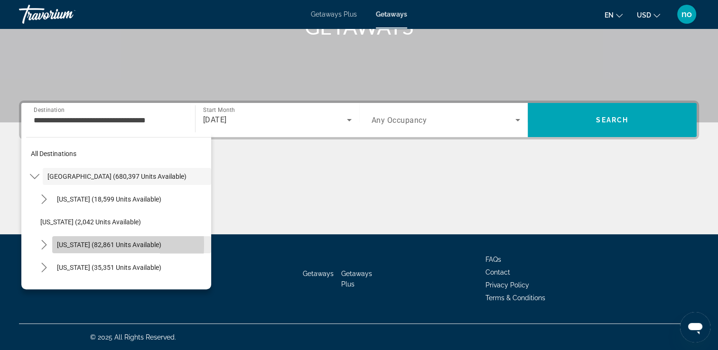
click at [61, 244] on span "California (82,861 units available)" at bounding box center [109, 245] width 104 height 8
type input "**********"
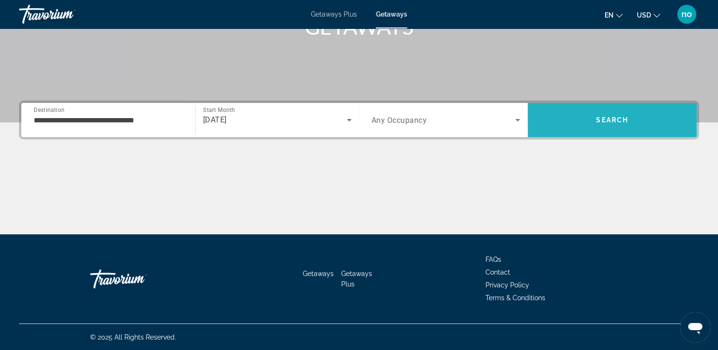
click at [614, 120] on span "Search" at bounding box center [612, 120] width 32 height 8
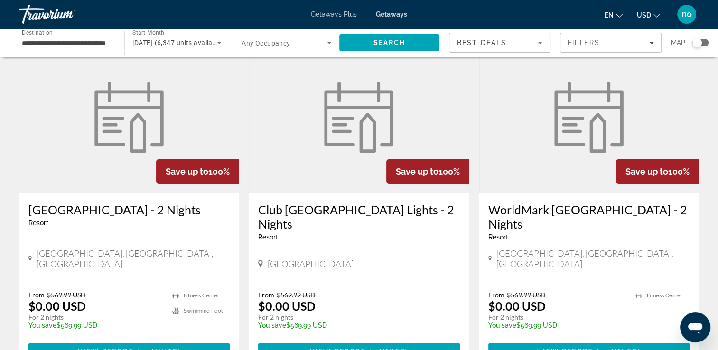
scroll to position [47, 0]
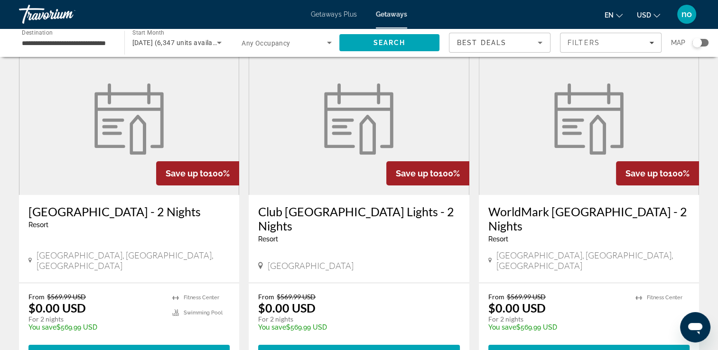
click at [109, 215] on h3 "WorldMark Cathedral City - 2 Nights" at bounding box center [128, 212] width 201 height 14
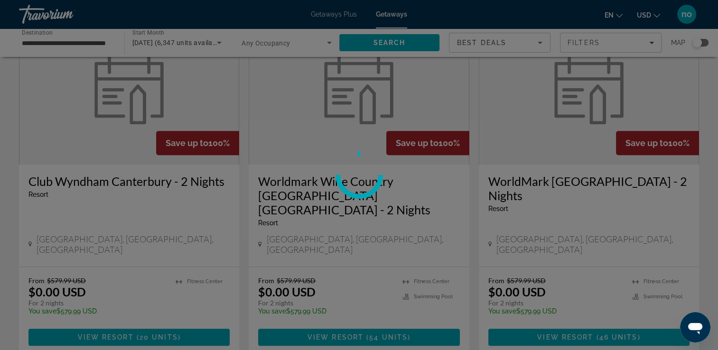
scroll to position [427, 0]
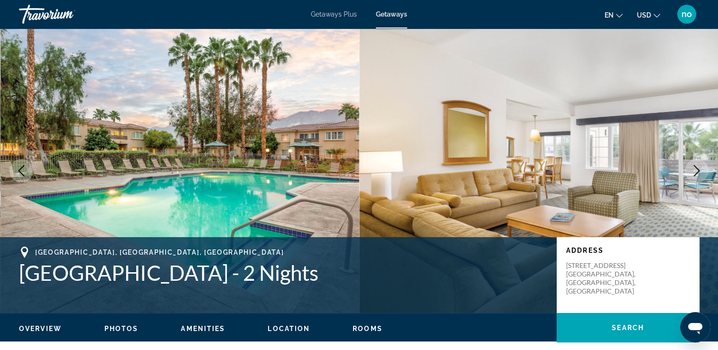
click at [696, 166] on icon "Next image" at bounding box center [696, 170] width 11 height 11
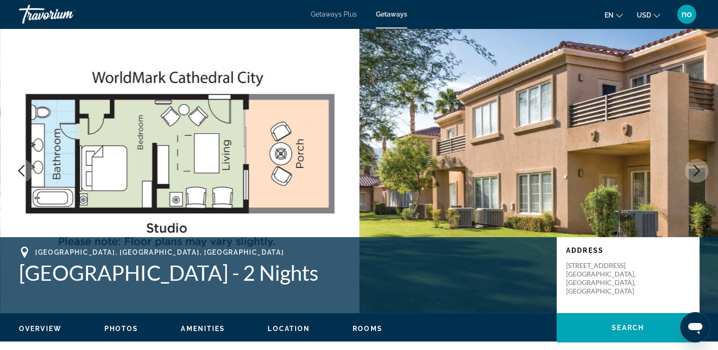
click at [696, 166] on icon "Next image" at bounding box center [696, 170] width 11 height 11
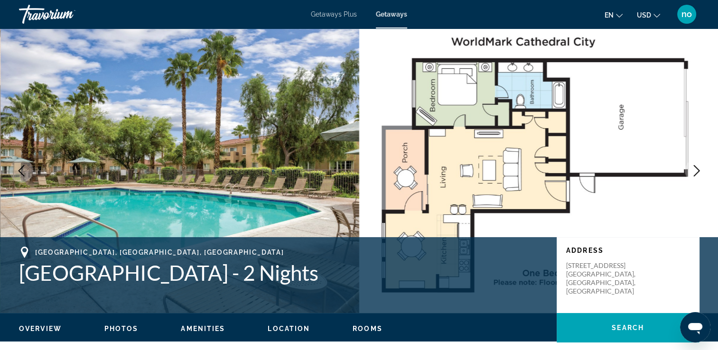
click at [696, 166] on icon "Next image" at bounding box center [696, 170] width 11 height 11
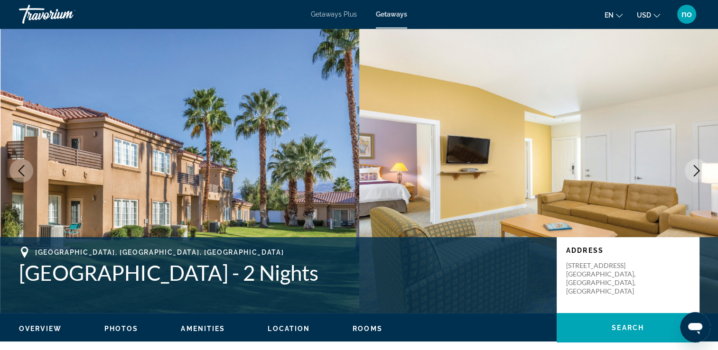
click at [696, 166] on icon "Next image" at bounding box center [696, 170] width 11 height 11
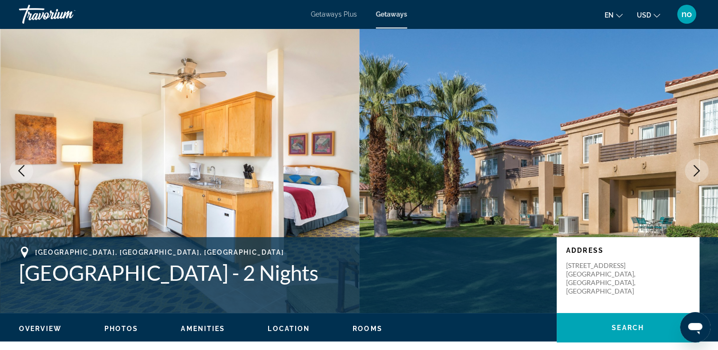
click at [696, 166] on icon "Next image" at bounding box center [696, 170] width 11 height 11
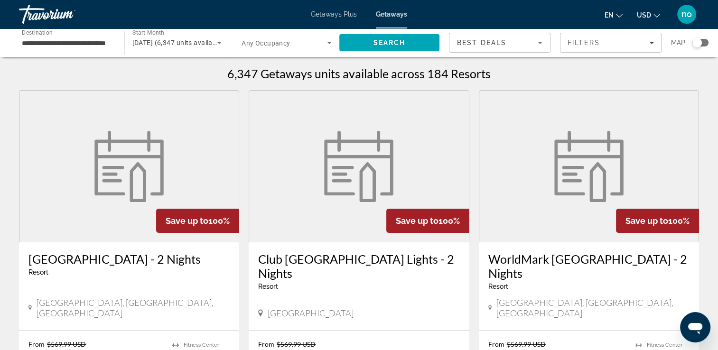
click at [405, 178] on figure "Main content" at bounding box center [358, 167] width 219 height 152
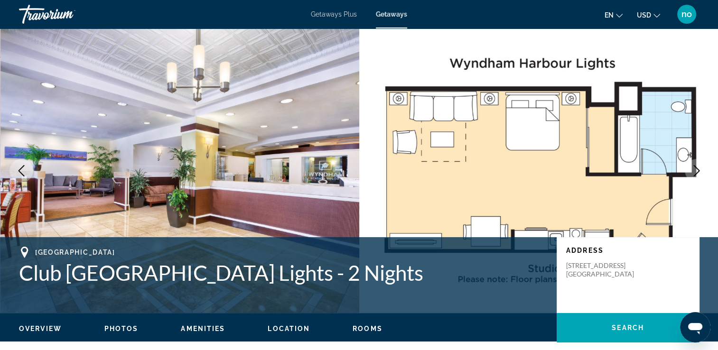
click at [697, 171] on icon "Next image" at bounding box center [696, 170] width 11 height 11
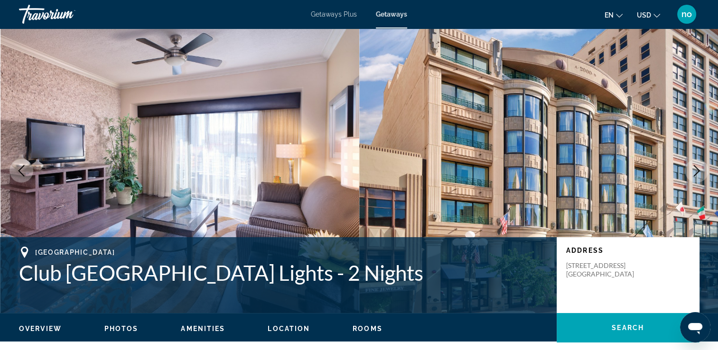
click at [697, 171] on icon "Next image" at bounding box center [696, 170] width 11 height 11
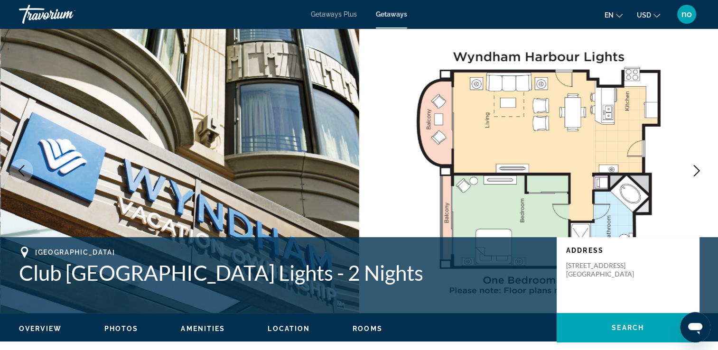
click at [697, 171] on icon "Next image" at bounding box center [696, 170] width 11 height 11
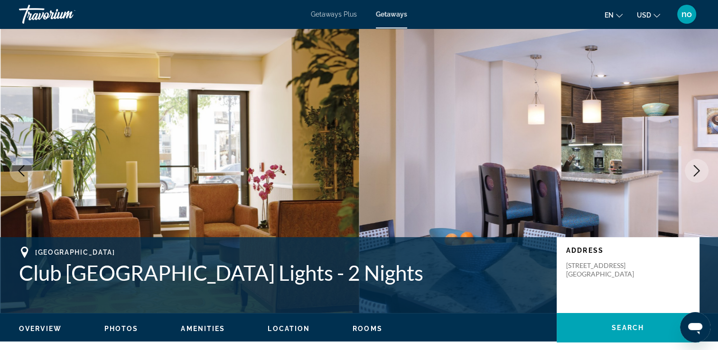
click at [697, 171] on icon "Next image" at bounding box center [696, 170] width 11 height 11
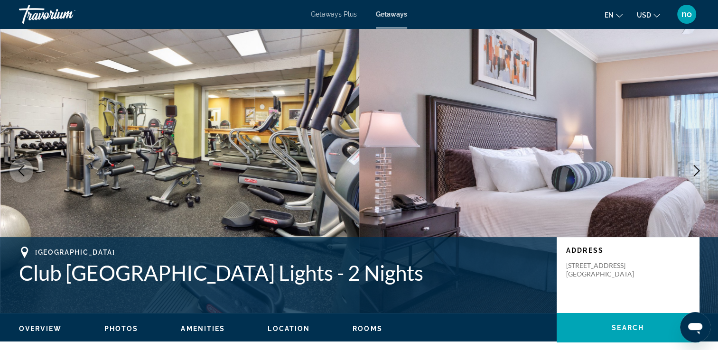
click at [697, 171] on icon "Next image" at bounding box center [696, 170] width 11 height 11
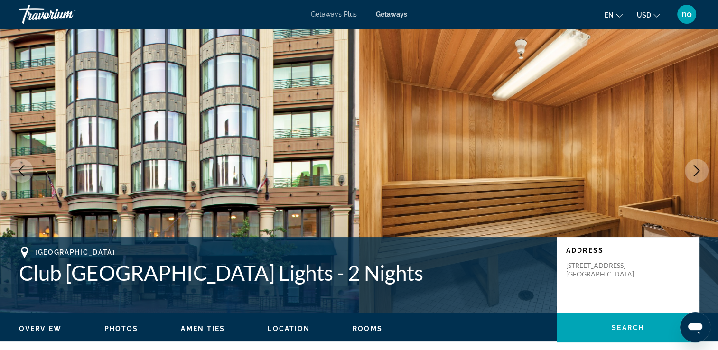
click at [697, 171] on icon "Next image" at bounding box center [696, 170] width 11 height 11
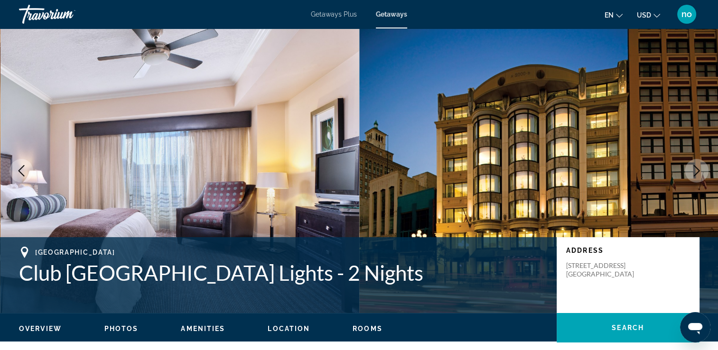
click at [697, 171] on icon "Next image" at bounding box center [696, 170] width 11 height 11
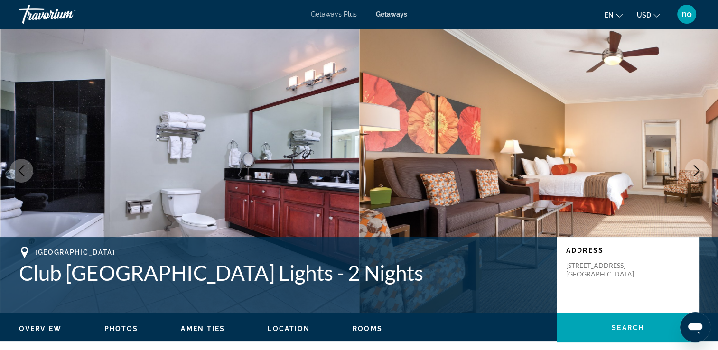
click at [697, 171] on icon "Next image" at bounding box center [696, 170] width 11 height 11
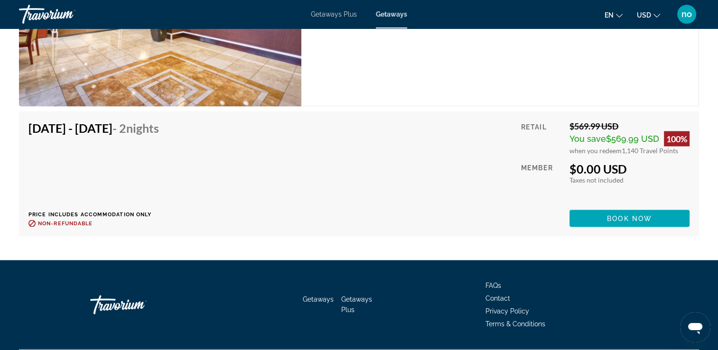
scroll to position [1851, 0]
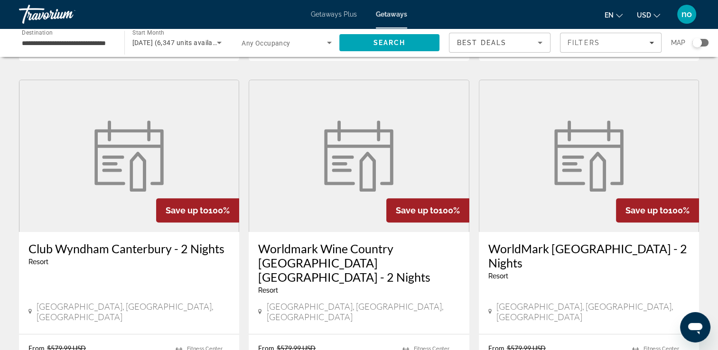
scroll to position [427, 0]
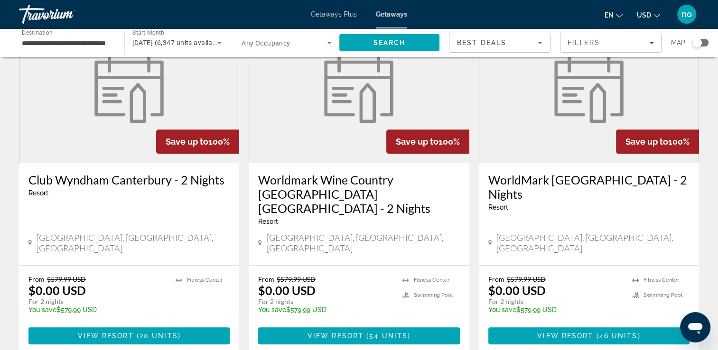
click at [576, 183] on h3 "WorldMark San Diego Mission Valley - 2 Nights" at bounding box center [588, 187] width 201 height 28
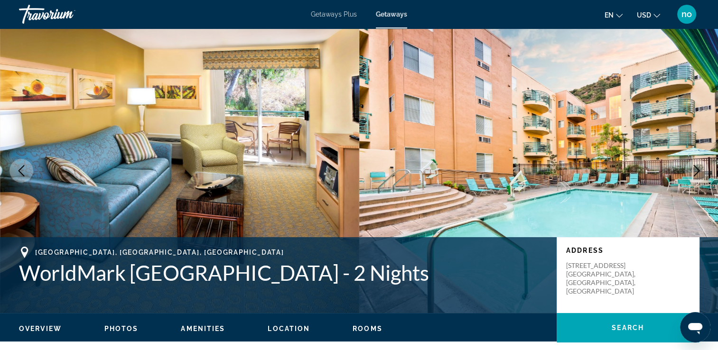
click at [694, 168] on icon "Next image" at bounding box center [696, 170] width 11 height 11
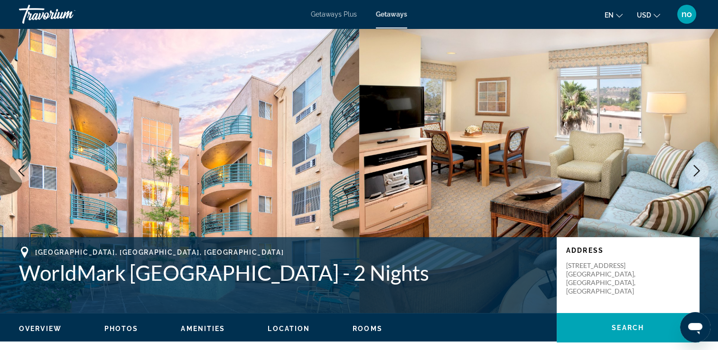
click at [694, 168] on icon "Next image" at bounding box center [696, 170] width 11 height 11
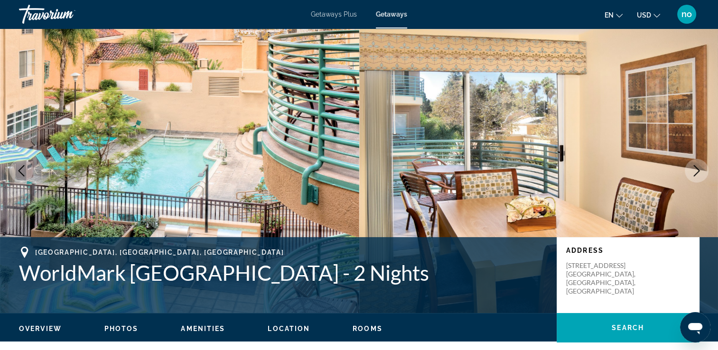
click at [694, 168] on icon "Next image" at bounding box center [696, 170] width 11 height 11
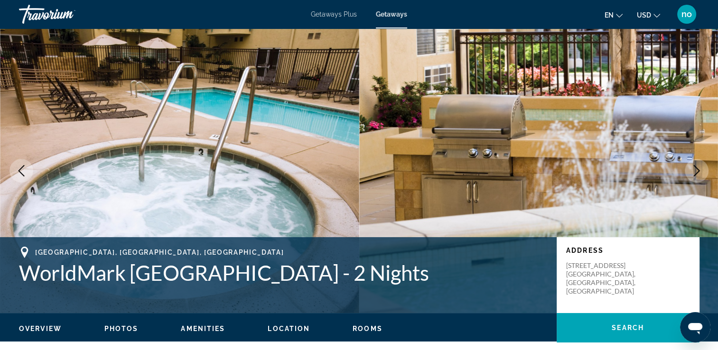
click at [694, 168] on icon "Next image" at bounding box center [696, 170] width 11 height 11
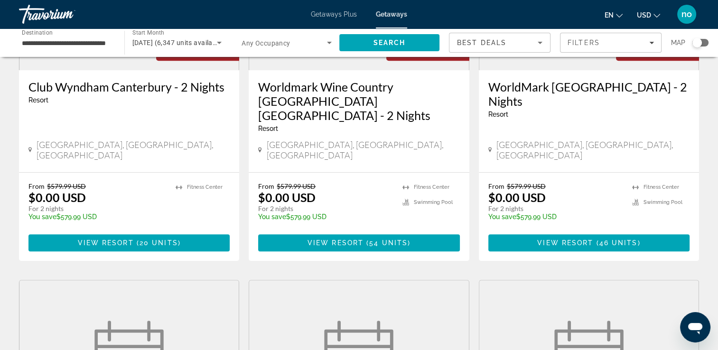
scroll to position [522, 0]
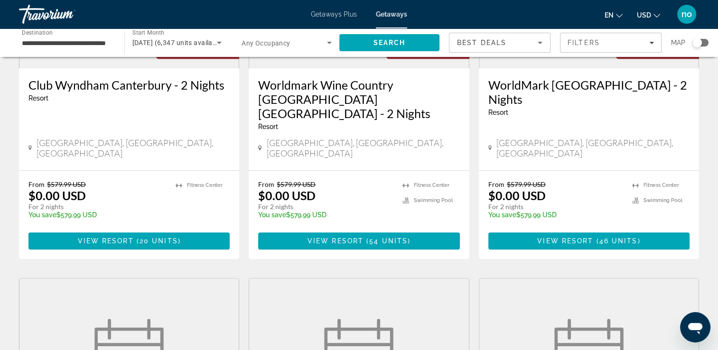
click at [366, 83] on h3 "Worldmark Wine Country Windsor Sonoma County - 2 Nights" at bounding box center [358, 99] width 201 height 43
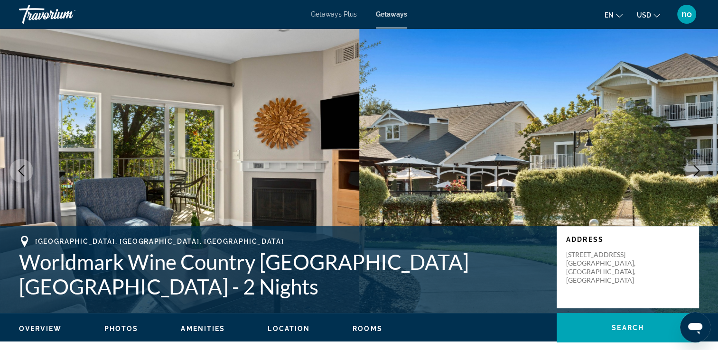
click at [695, 163] on button "Next image" at bounding box center [697, 171] width 24 height 24
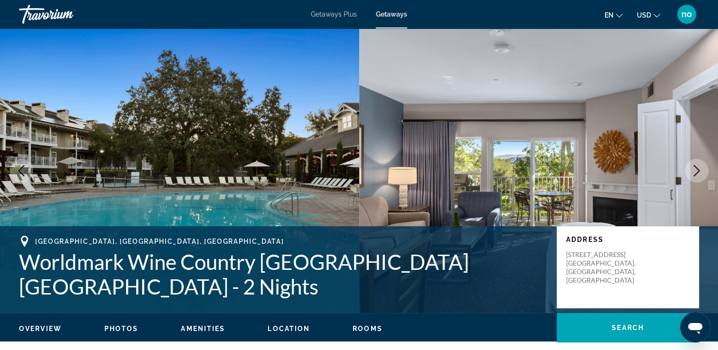
click at [695, 163] on button "Next image" at bounding box center [697, 171] width 24 height 24
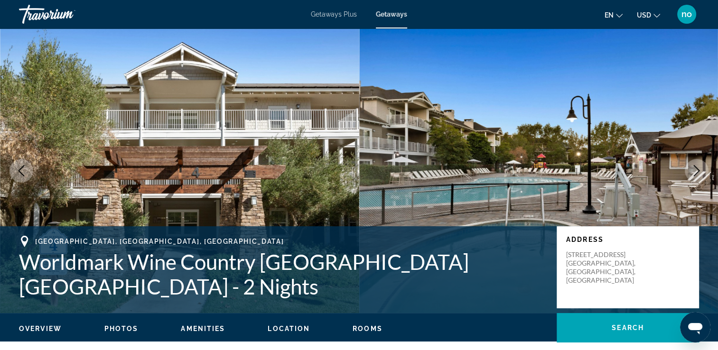
click at [695, 163] on button "Next image" at bounding box center [697, 171] width 24 height 24
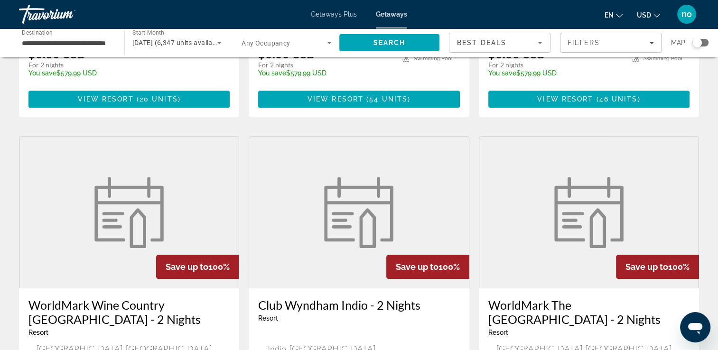
scroll to position [665, 0]
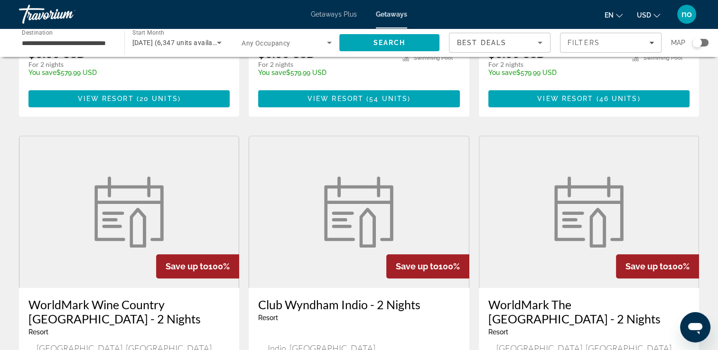
click at [560, 185] on img "Main content" at bounding box center [589, 212] width 81 height 71
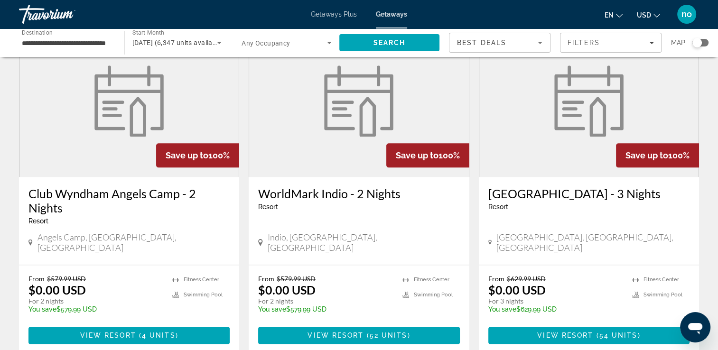
scroll to position [1139, 0]
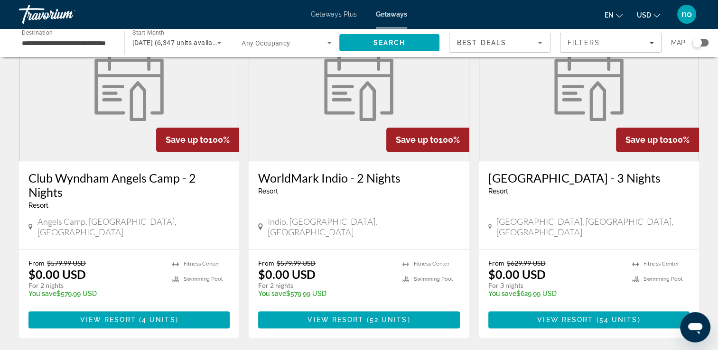
click at [366, 171] on h3 "WorldMark Indio - 2 Nights" at bounding box center [358, 178] width 201 height 14
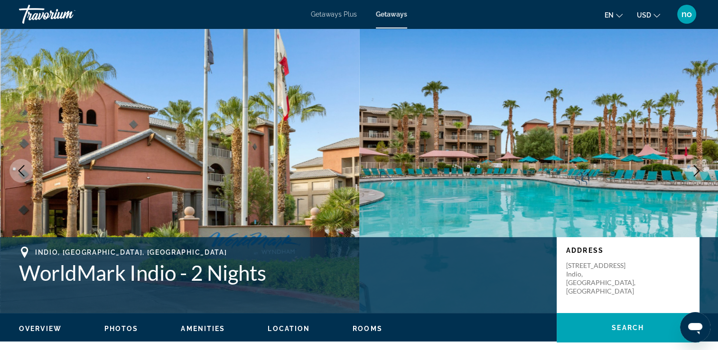
click at [699, 167] on icon "Next image" at bounding box center [696, 170] width 11 height 11
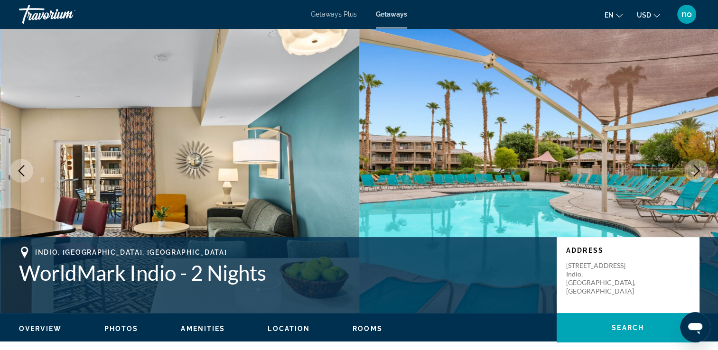
click at [699, 167] on icon "Next image" at bounding box center [696, 170] width 11 height 11
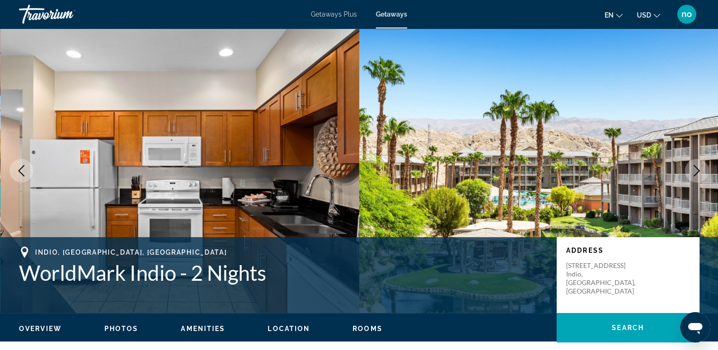
click at [699, 167] on icon "Next image" at bounding box center [696, 170] width 11 height 11
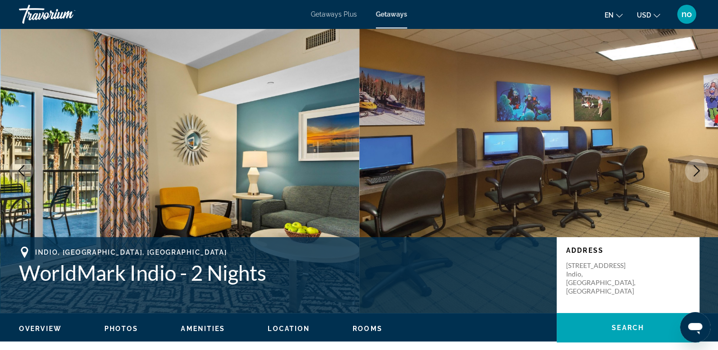
click at [699, 167] on icon "Next image" at bounding box center [696, 170] width 11 height 11
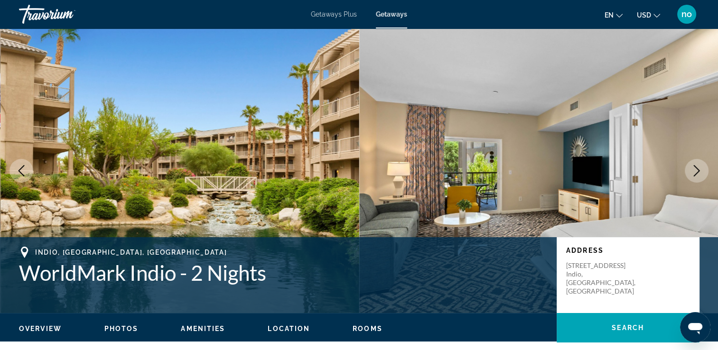
click at [699, 167] on icon "Next image" at bounding box center [696, 170] width 11 height 11
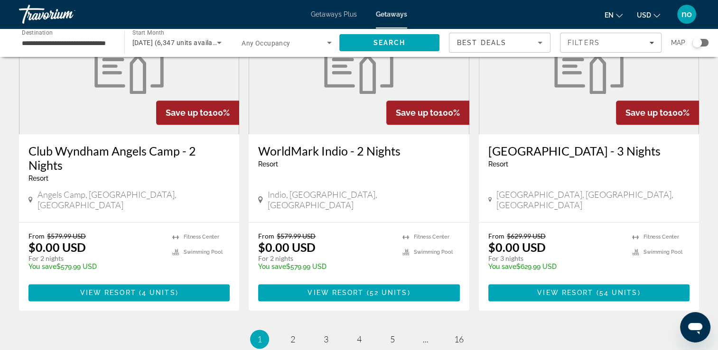
scroll to position [1187, 0]
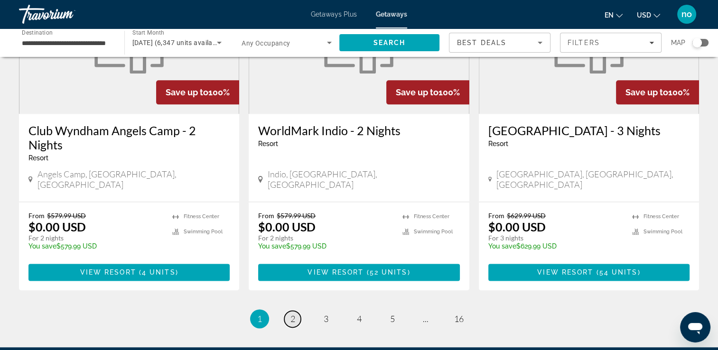
click at [296, 311] on link "page 2" at bounding box center [292, 319] width 17 height 17
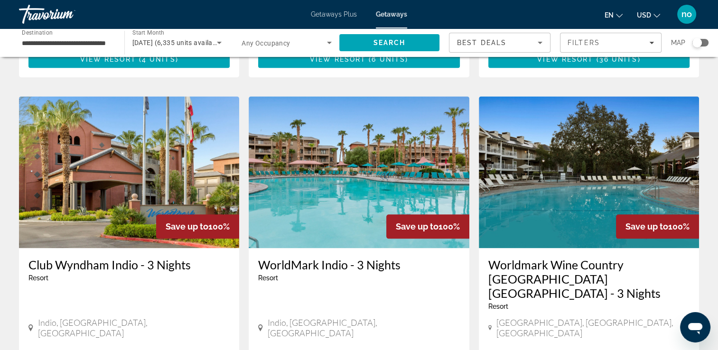
scroll to position [1139, 0]
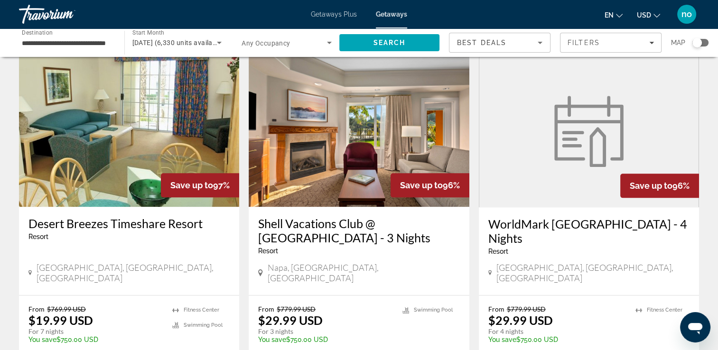
scroll to position [1139, 0]
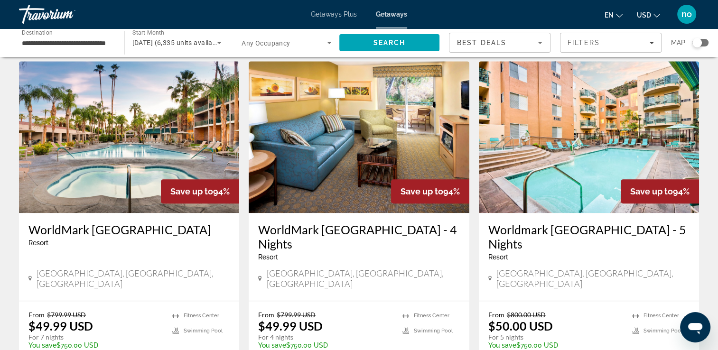
scroll to position [712, 0]
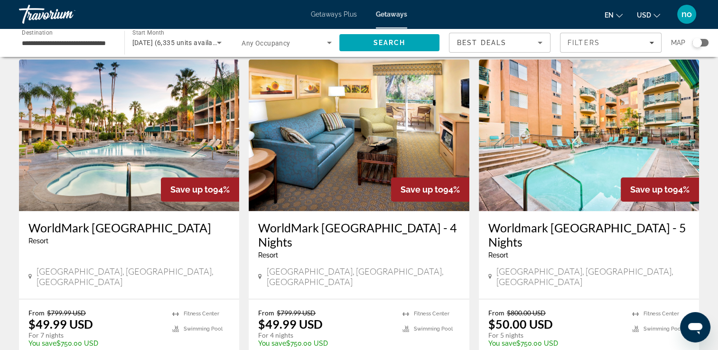
click at [199, 109] on img "Main content" at bounding box center [129, 135] width 220 height 152
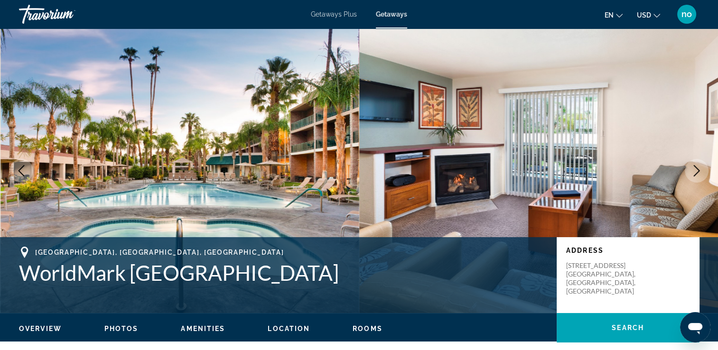
click at [701, 168] on icon "Next image" at bounding box center [696, 170] width 11 height 11
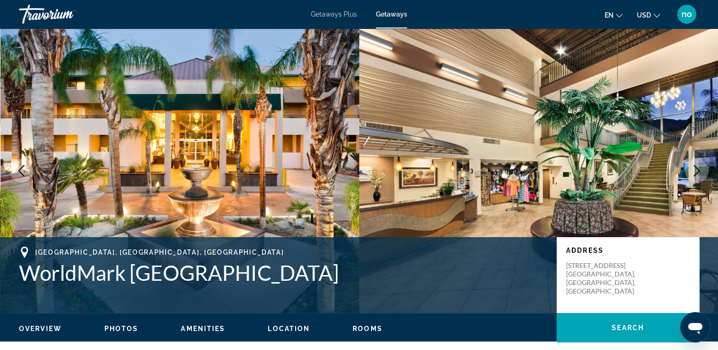
click at [701, 168] on icon "Next image" at bounding box center [696, 170] width 11 height 11
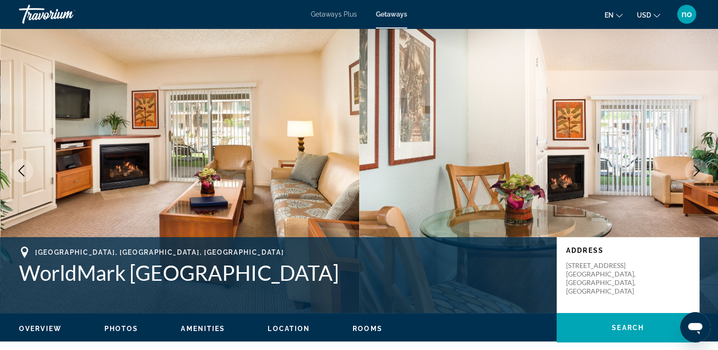
click at [701, 168] on icon "Next image" at bounding box center [696, 170] width 11 height 11
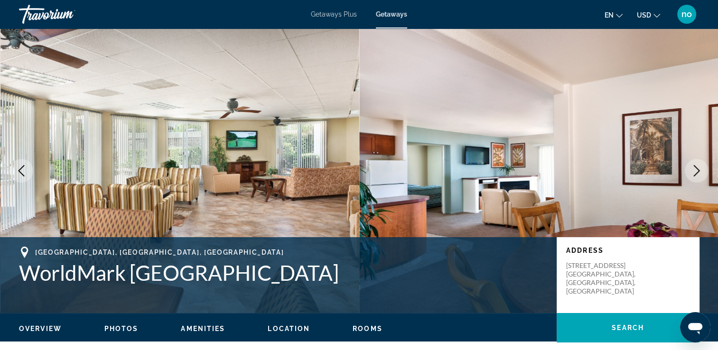
click at [701, 168] on icon "Next image" at bounding box center [696, 170] width 11 height 11
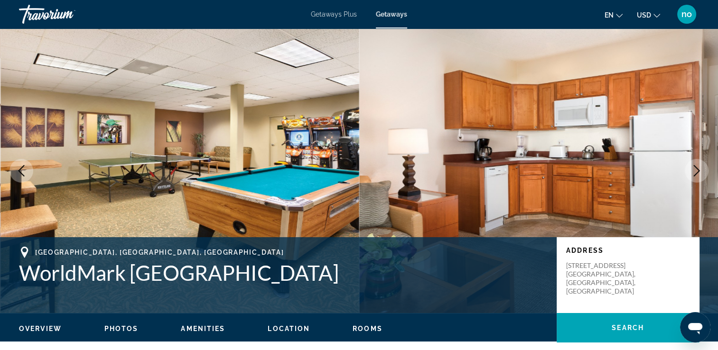
click at [701, 168] on icon "Next image" at bounding box center [696, 170] width 11 height 11
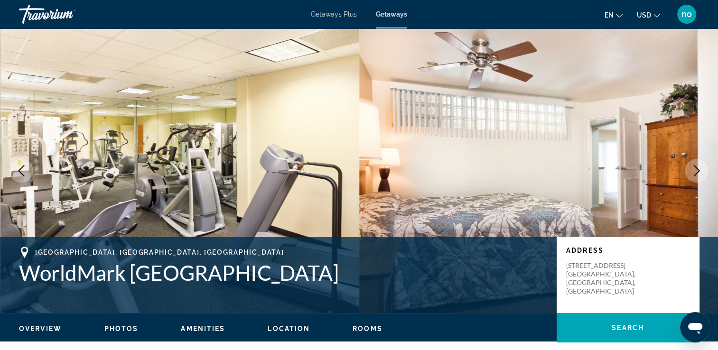
click at [701, 168] on icon "Next image" at bounding box center [696, 170] width 11 height 11
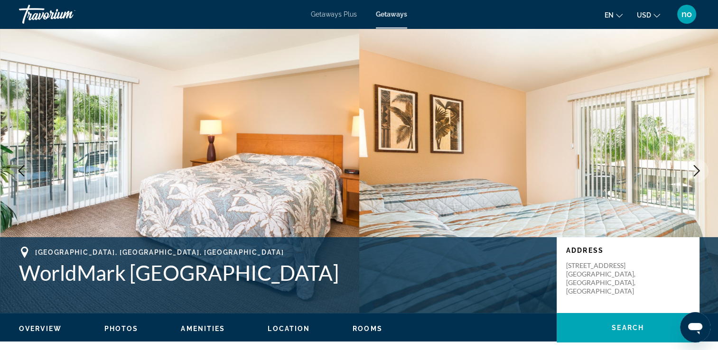
click at [701, 168] on icon "Next image" at bounding box center [696, 170] width 11 height 11
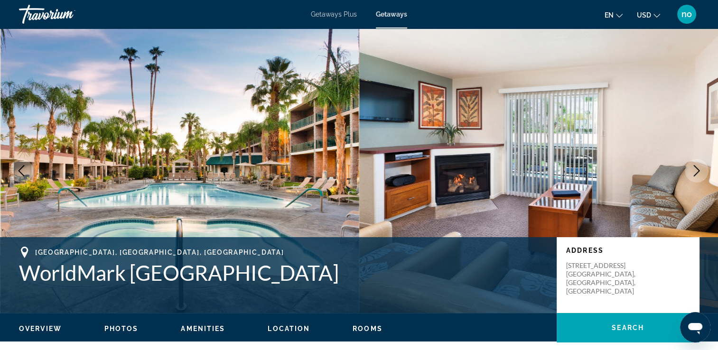
click at [701, 168] on icon "Next image" at bounding box center [696, 170] width 11 height 11
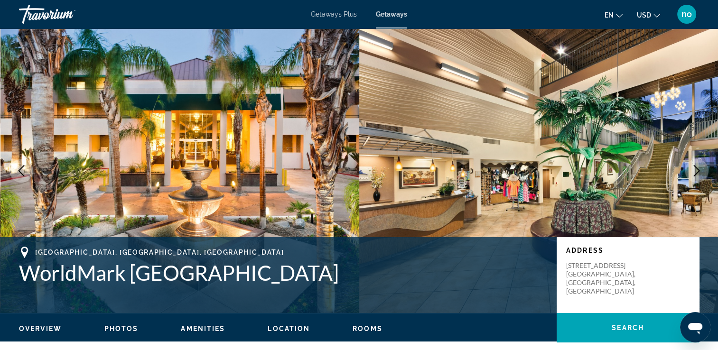
click at [701, 168] on icon "Next image" at bounding box center [696, 170] width 11 height 11
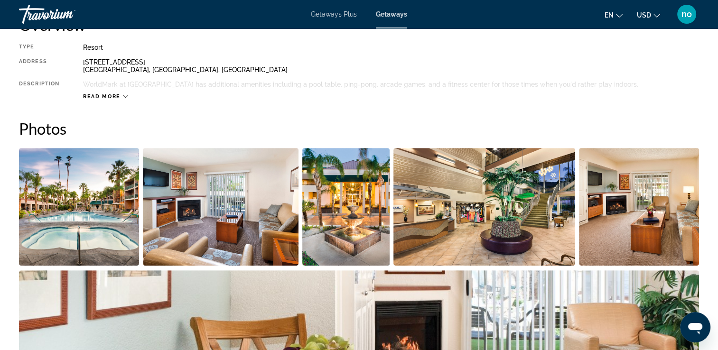
scroll to position [329, 0]
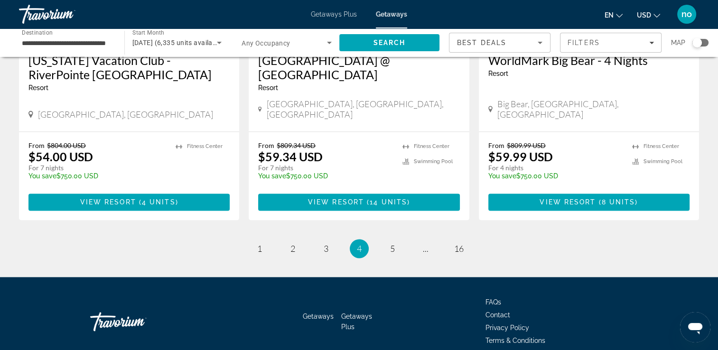
scroll to position [1228, 0]
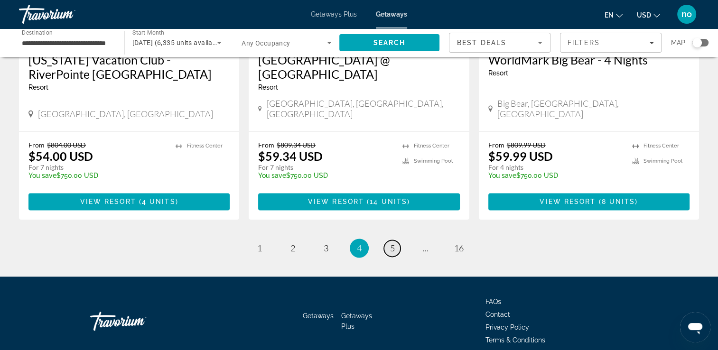
click at [389, 240] on link "page 5" at bounding box center [392, 248] width 17 height 17
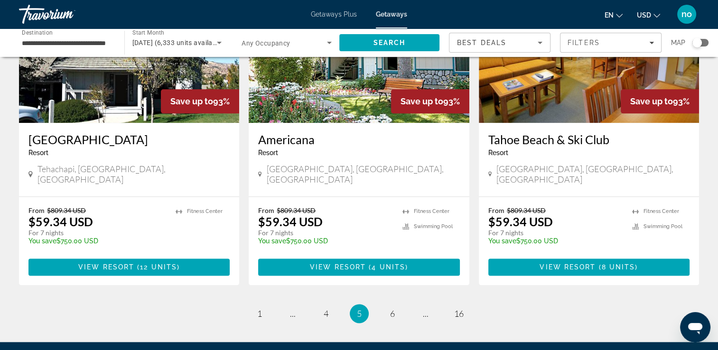
scroll to position [1187, 0]
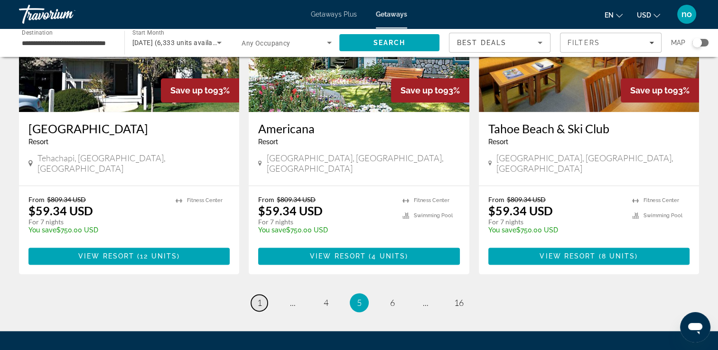
click at [258, 298] on span "1" at bounding box center [259, 303] width 5 height 10
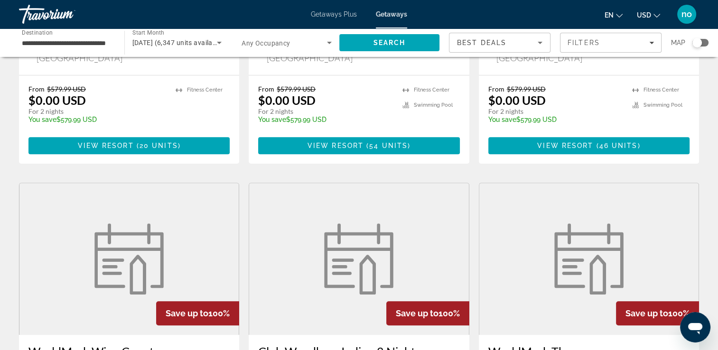
scroll to position [712, 0]
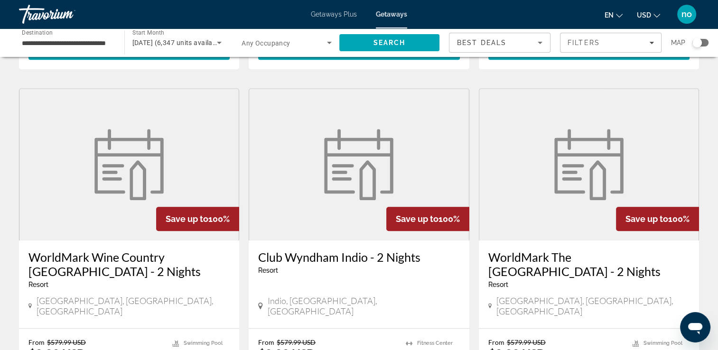
click at [584, 250] on h3 "WorldMark The Plaza Resort and Spa - 2 Nights" at bounding box center [588, 264] width 201 height 28
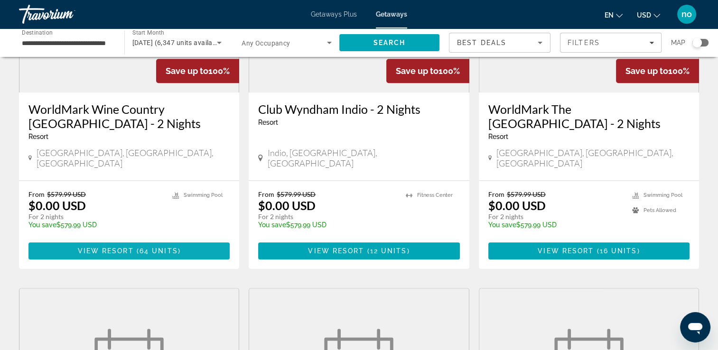
scroll to position [854, 0]
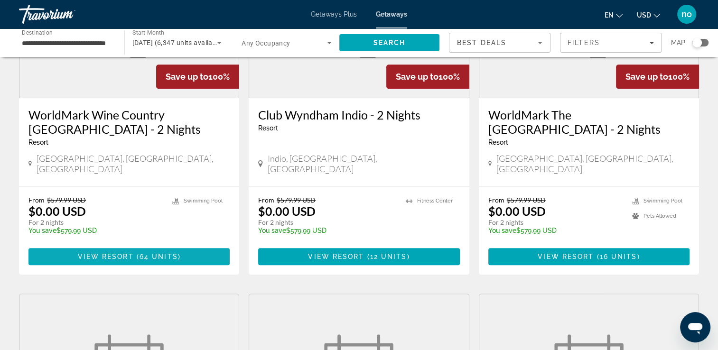
click at [129, 245] on span "Main content" at bounding box center [128, 256] width 201 height 23
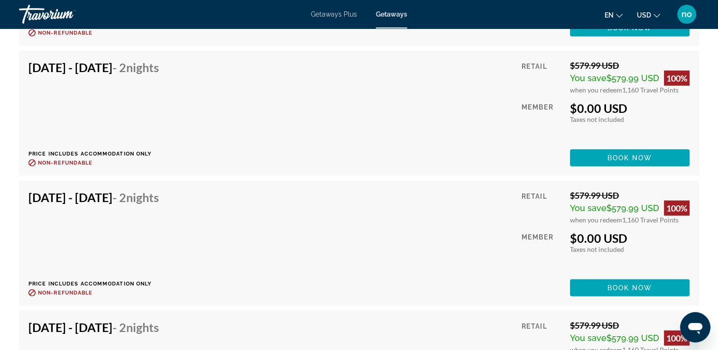
scroll to position [2279, 0]
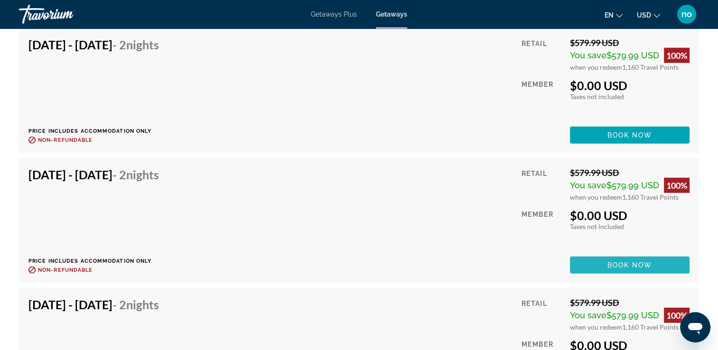
click at [620, 263] on span "Book now" at bounding box center [630, 266] width 45 height 8
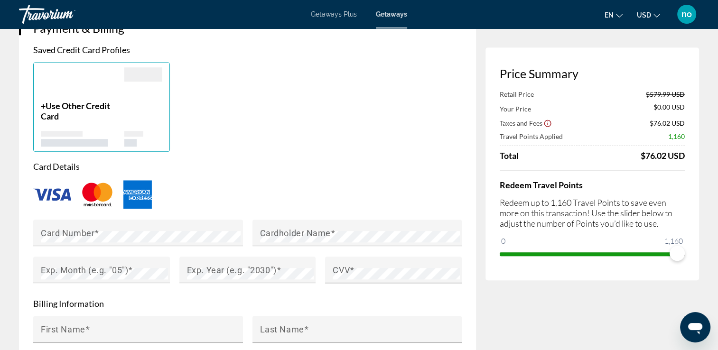
scroll to position [760, 0]
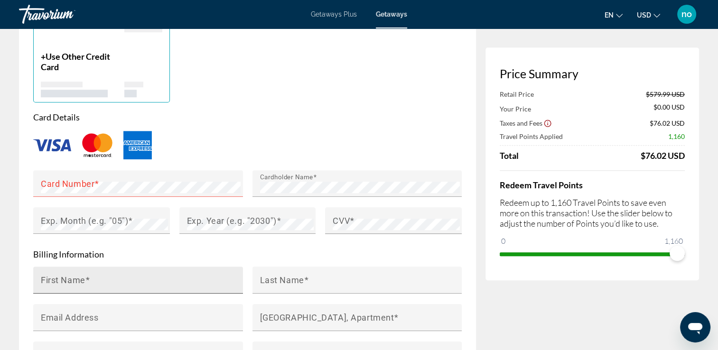
click at [201, 270] on div "First Name" at bounding box center [141, 280] width 200 height 27
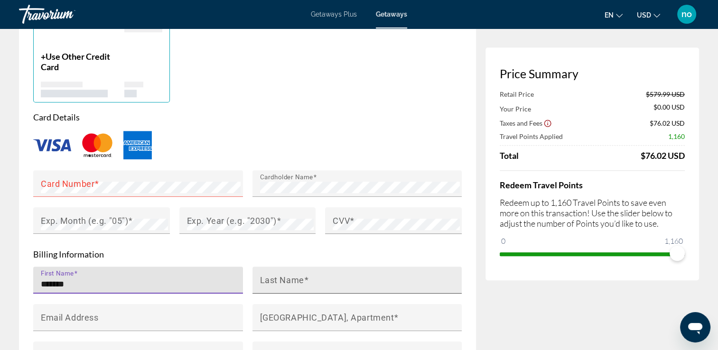
type input "******"
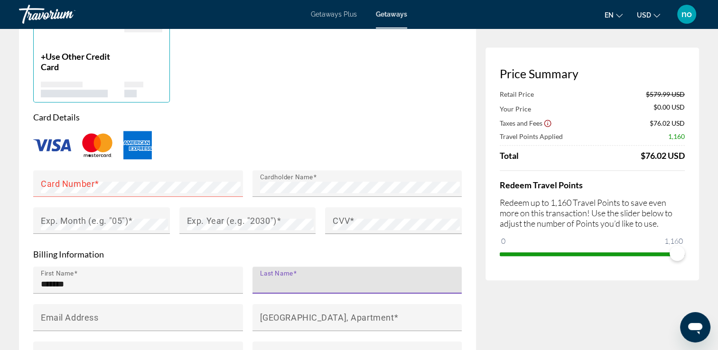
click at [335, 282] on input "Last Name" at bounding box center [360, 284] width 200 height 11
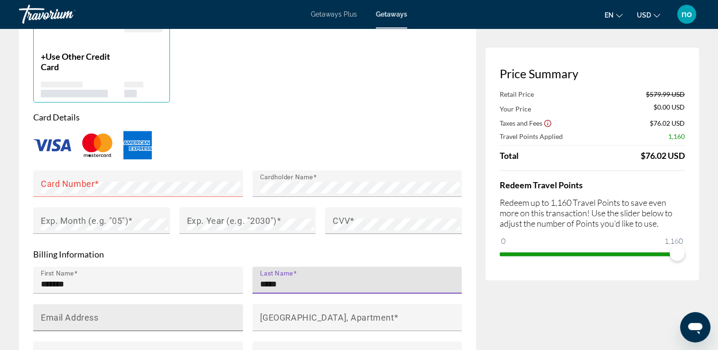
type input "*****"
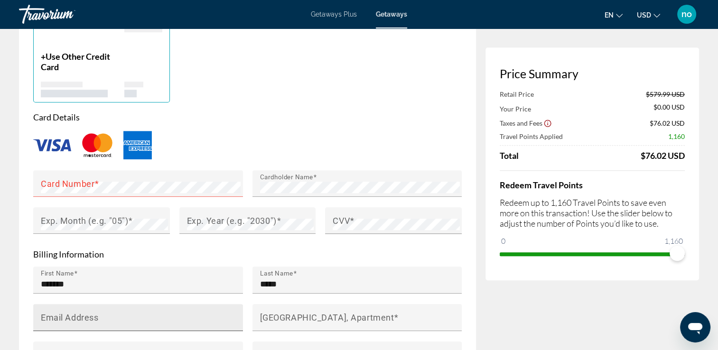
click at [137, 312] on div "Email Address" at bounding box center [141, 317] width 200 height 27
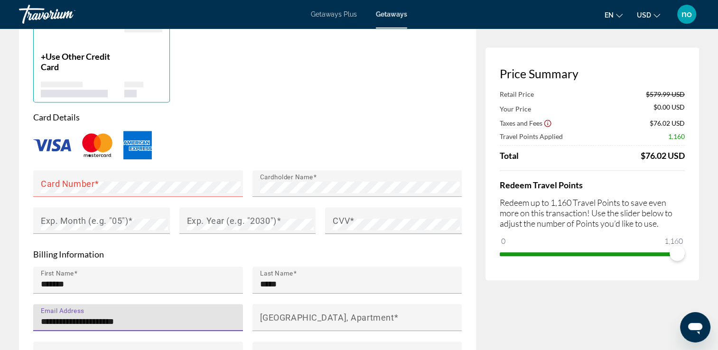
type input "**********"
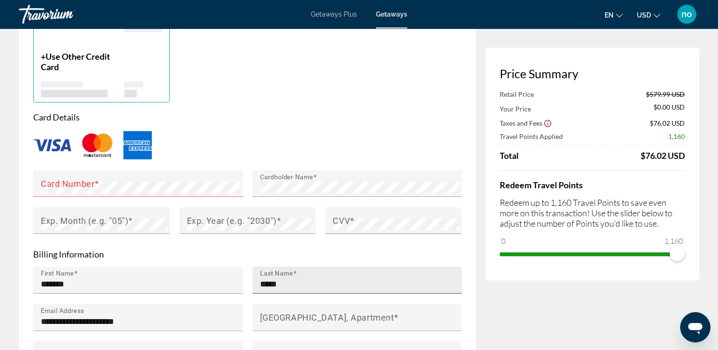
scroll to position [854, 0]
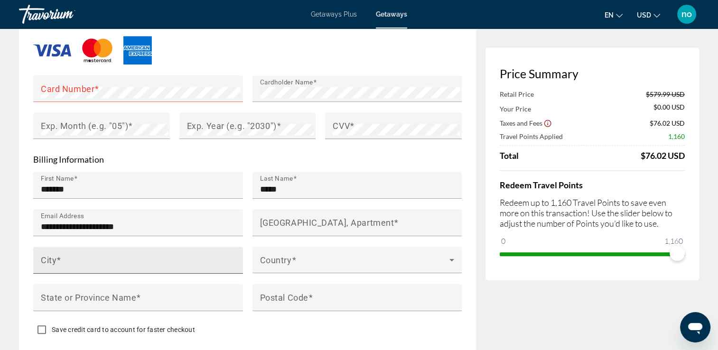
click at [93, 255] on div "City" at bounding box center [141, 260] width 200 height 27
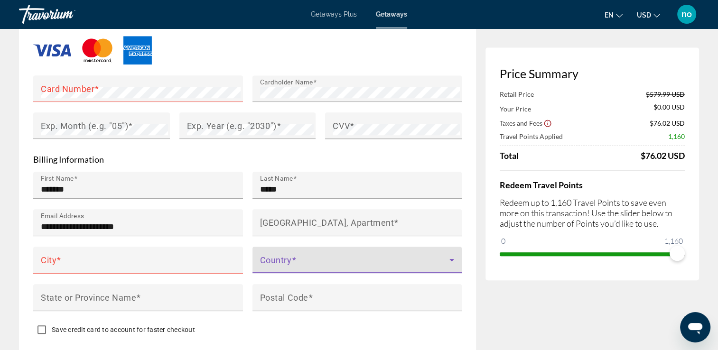
click at [354, 263] on span "Main content" at bounding box center [355, 263] width 190 height 11
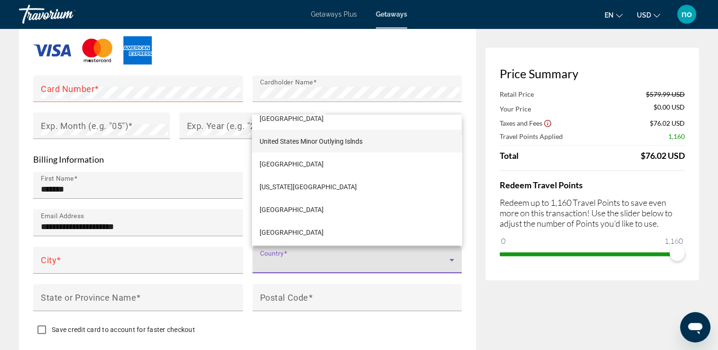
scroll to position [5458, 0]
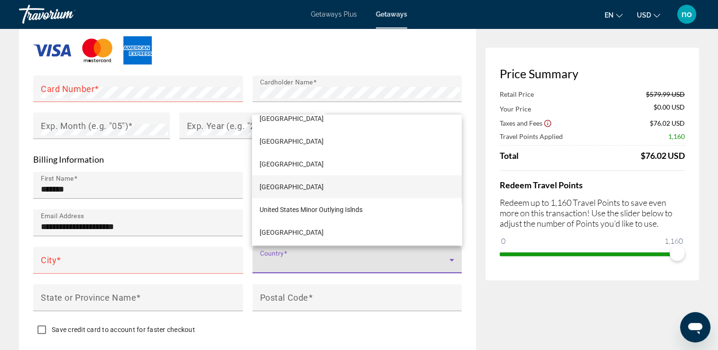
click at [351, 187] on mat-option "United States of America" at bounding box center [356, 186] width 209 height 23
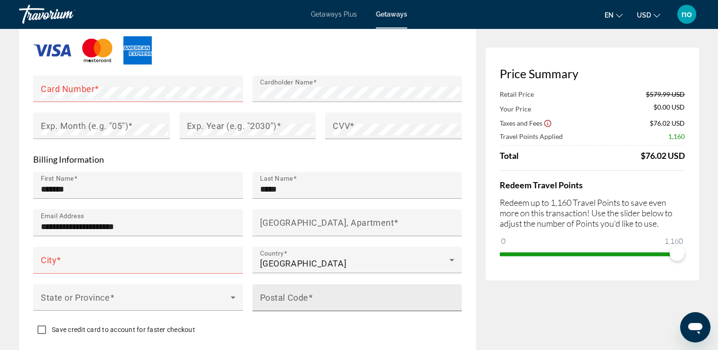
click at [290, 292] on mat-label "Postal Code" at bounding box center [284, 297] width 48 height 10
click at [290, 296] on input "Postal Code" at bounding box center [360, 301] width 200 height 11
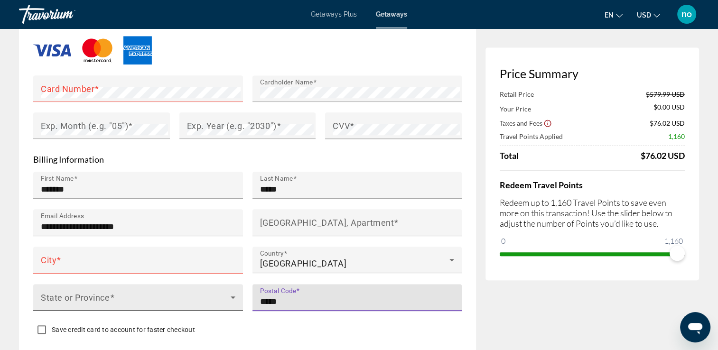
type input "*****"
click at [92, 299] on span "Main content" at bounding box center [136, 301] width 190 height 11
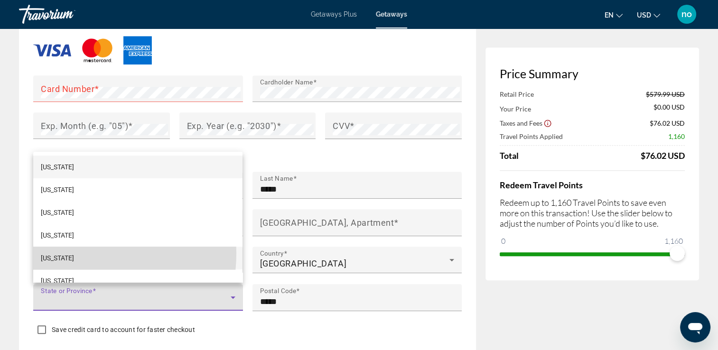
click at [71, 253] on mat-option "California" at bounding box center [137, 258] width 209 height 23
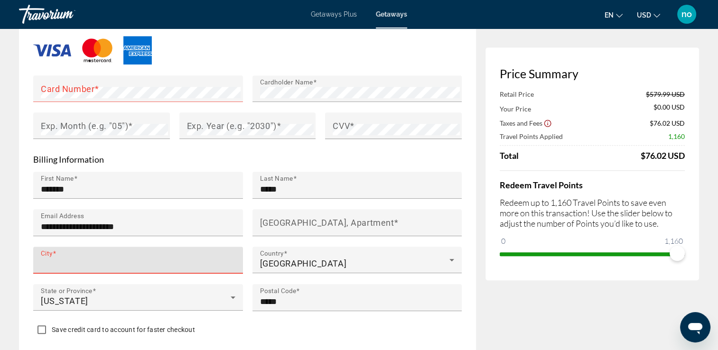
click at [196, 263] on input "City" at bounding box center [141, 264] width 200 height 11
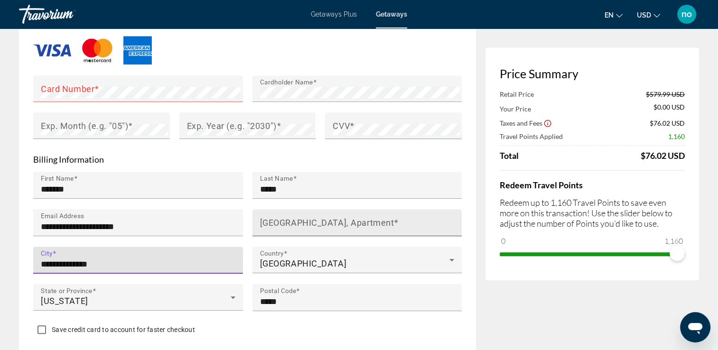
type input "**********"
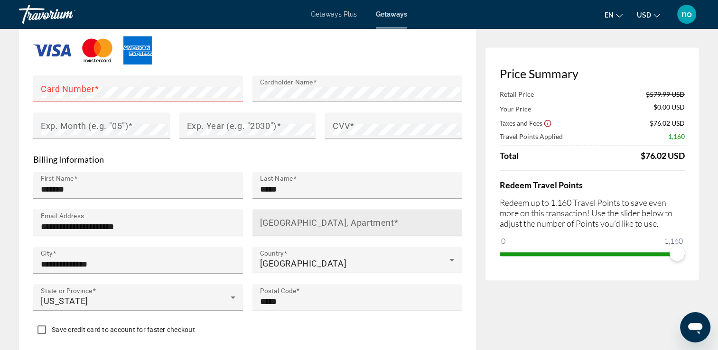
click at [361, 221] on mat-label "House Number, Street, Apartment" at bounding box center [327, 222] width 134 height 10
click at [361, 221] on input "House Number, Street, Apartment" at bounding box center [360, 226] width 200 height 11
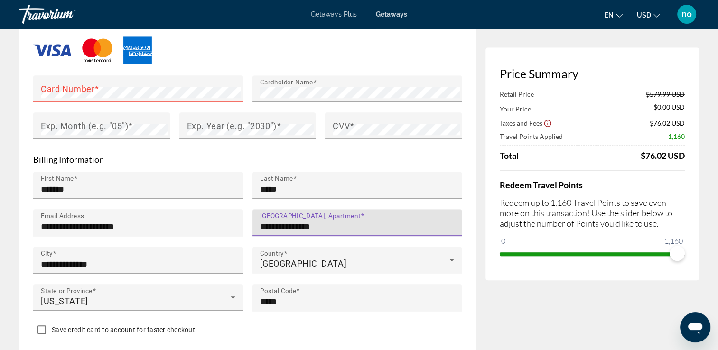
type input "**********"
click at [309, 159] on p "Billing Information" at bounding box center [247, 159] width 429 height 10
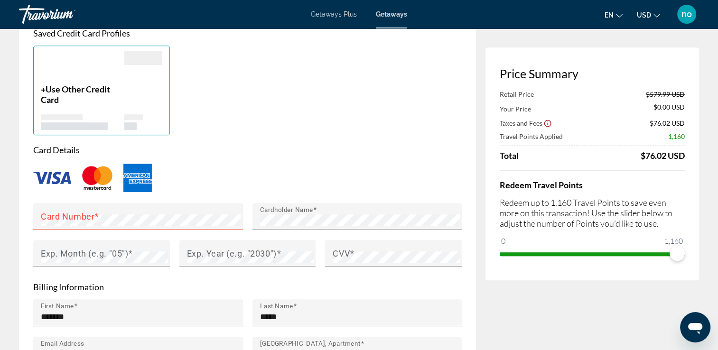
scroll to position [712, 0]
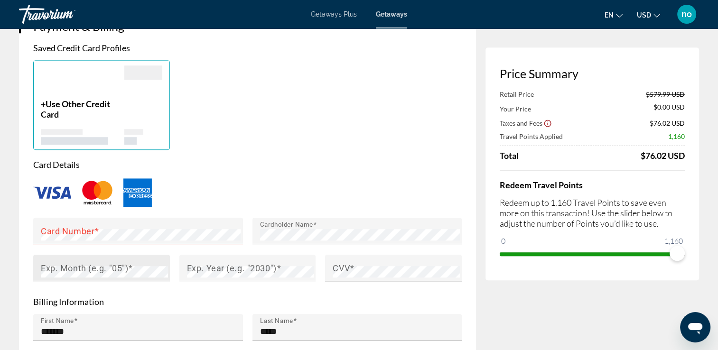
click at [54, 265] on mat-label "Exp. Month (e.g. "05")" at bounding box center [84, 268] width 87 height 10
click at [211, 269] on mat-label "Exp. Year (e.g. "2030")" at bounding box center [232, 268] width 90 height 10
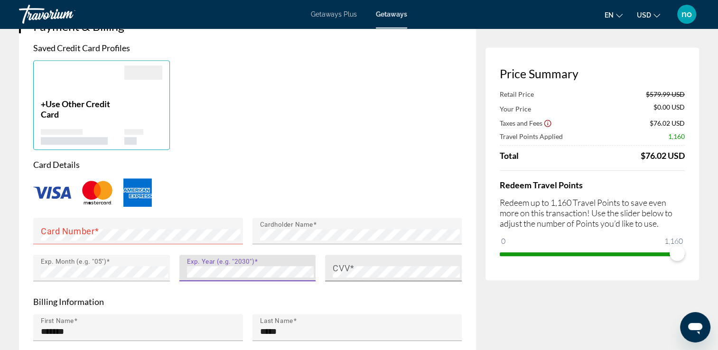
click at [359, 264] on div "CVV" at bounding box center [396, 268] width 127 height 27
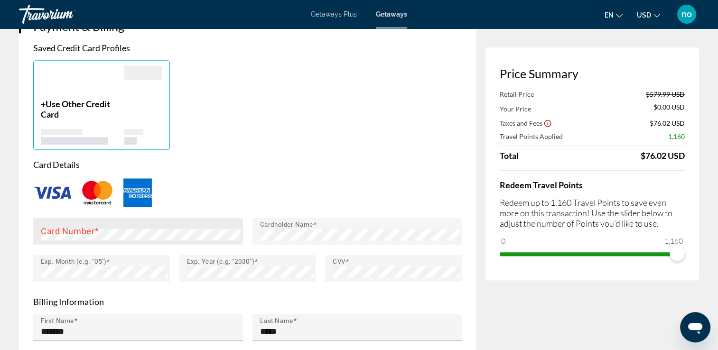
click at [77, 233] on mat-label "Card Number" at bounding box center [68, 231] width 54 height 10
click at [248, 146] on div "+ Use Other Credit Card" at bounding box center [247, 105] width 438 height 90
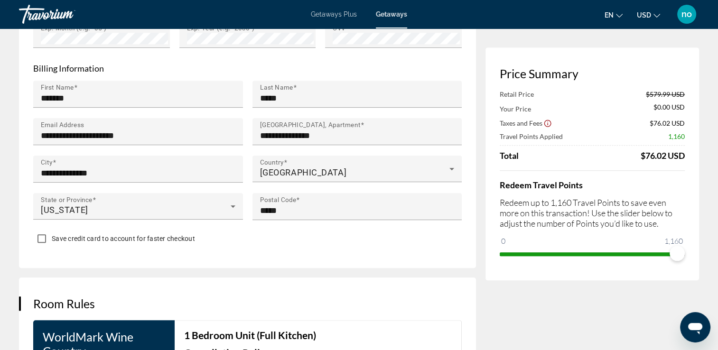
scroll to position [949, 0]
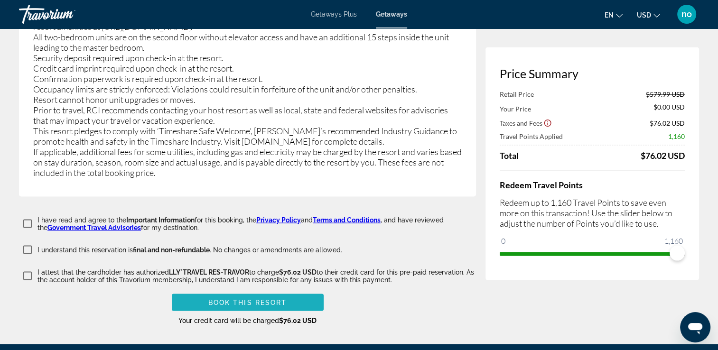
click at [234, 299] on span "Book this Resort" at bounding box center [247, 303] width 79 height 8
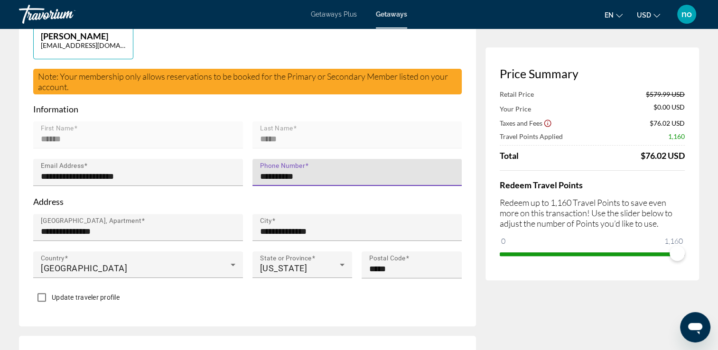
type input "**********"
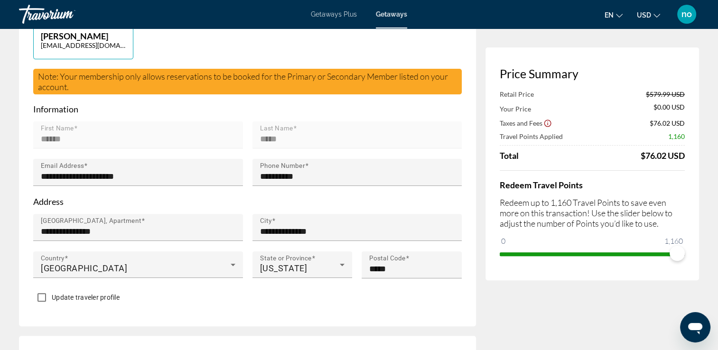
click at [205, 108] on p "Information" at bounding box center [247, 109] width 429 height 10
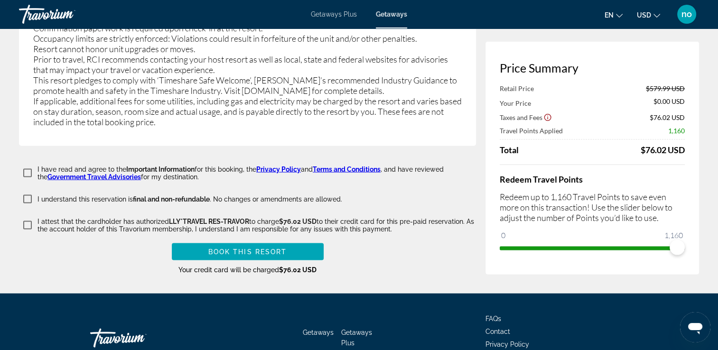
scroll to position [1927, 0]
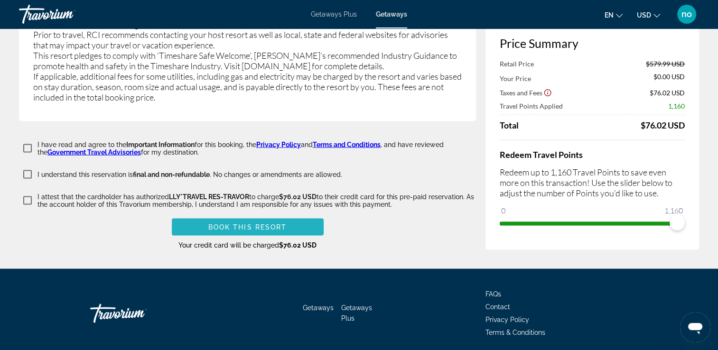
click at [293, 216] on span "Main content" at bounding box center [248, 227] width 152 height 23
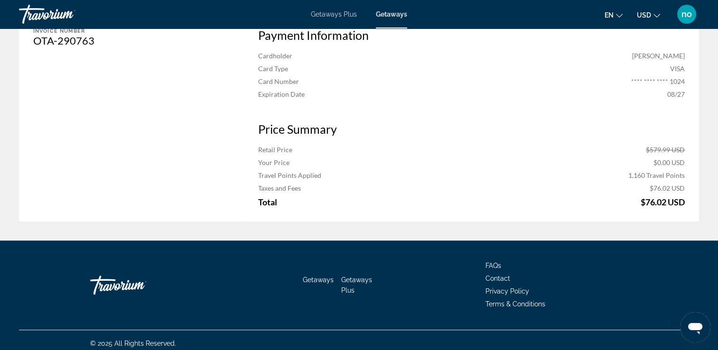
scroll to position [907, 0]
